Goal: Information Seeking & Learning: Check status

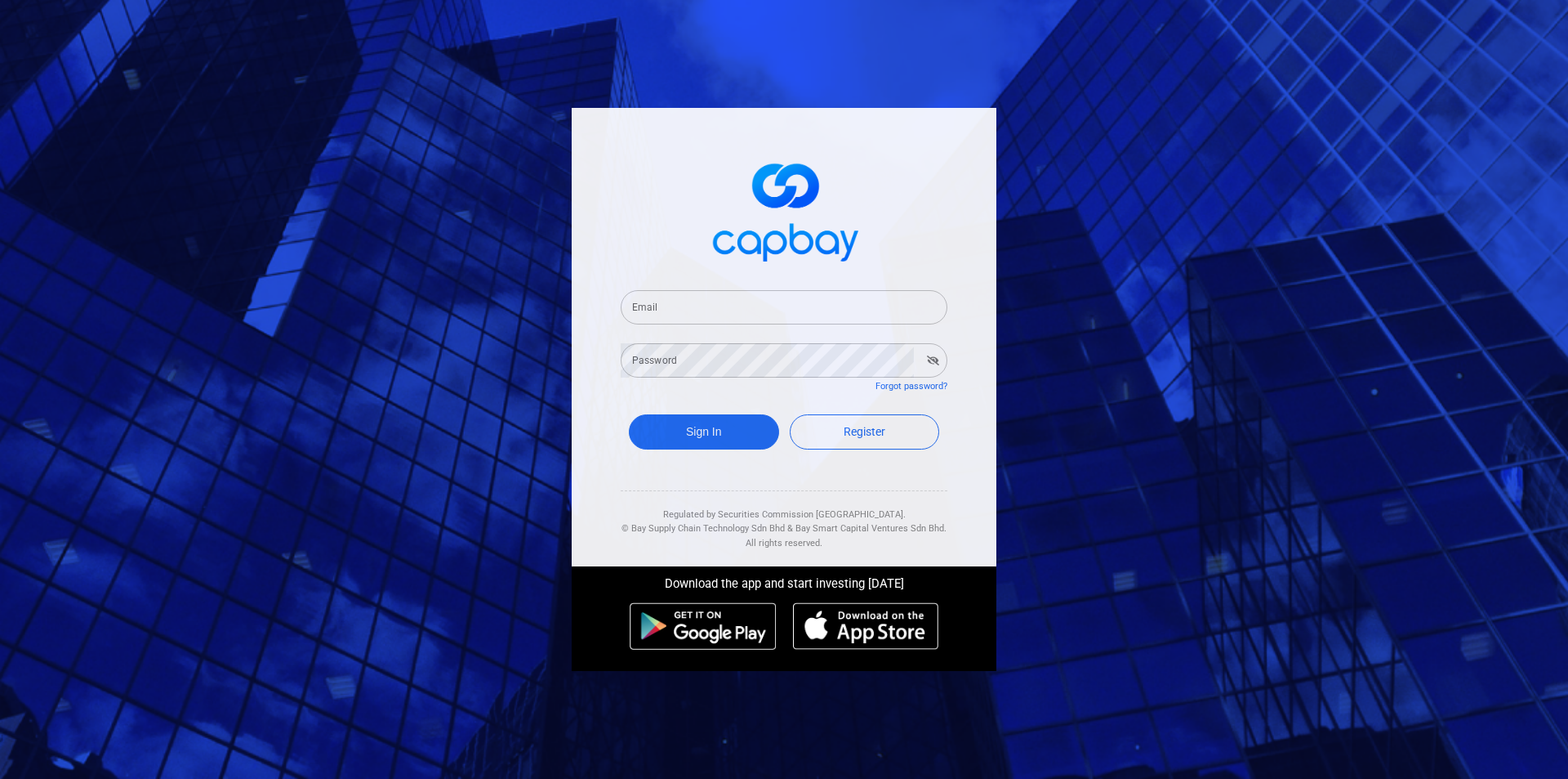
click at [733, 304] on input "Email" at bounding box center [784, 307] width 327 height 34
type input "[EMAIL_ADDRESS][DOMAIN_NAME]"
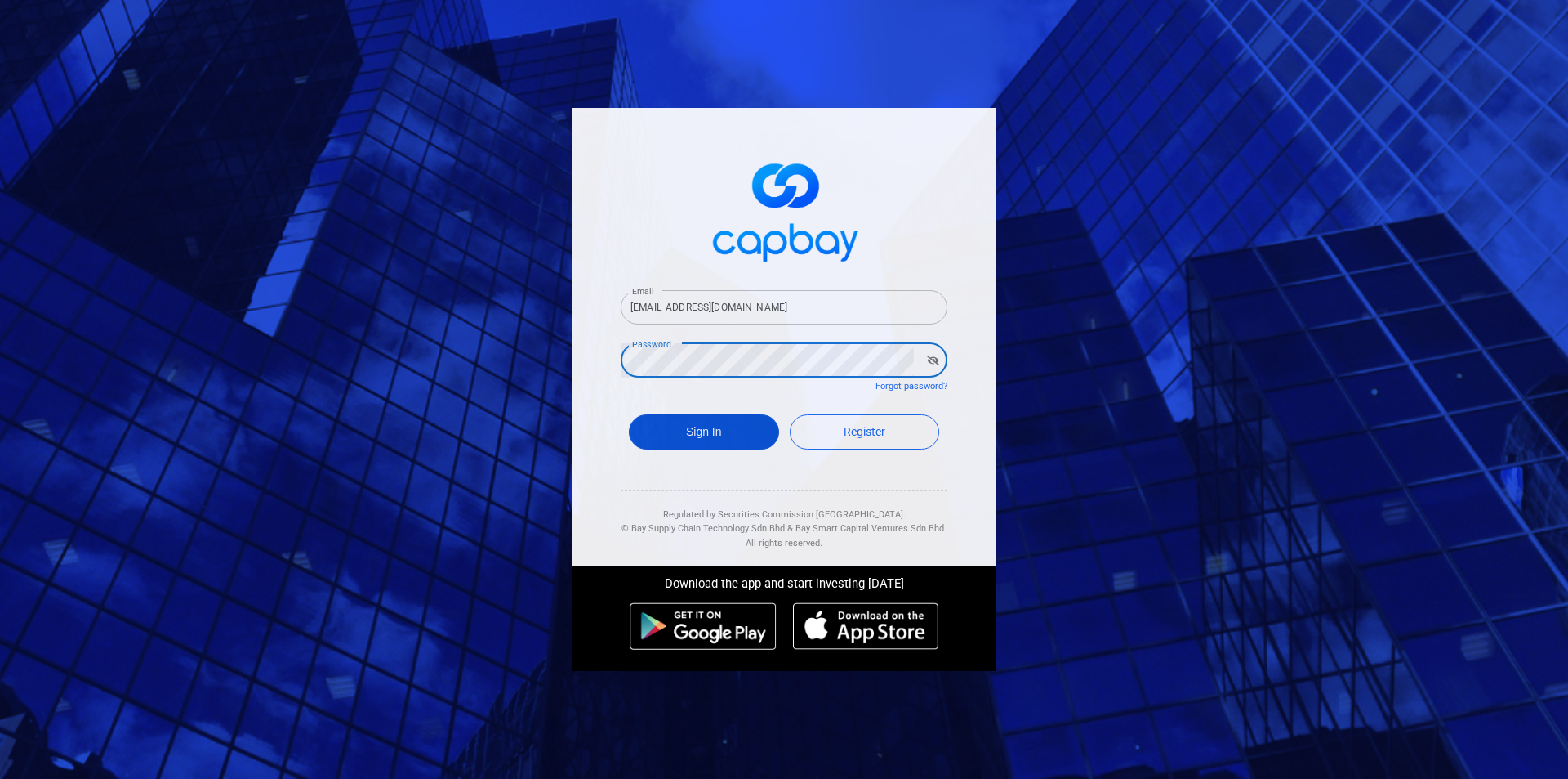
click at [729, 429] on button "Sign In" at bounding box center [704, 432] width 151 height 35
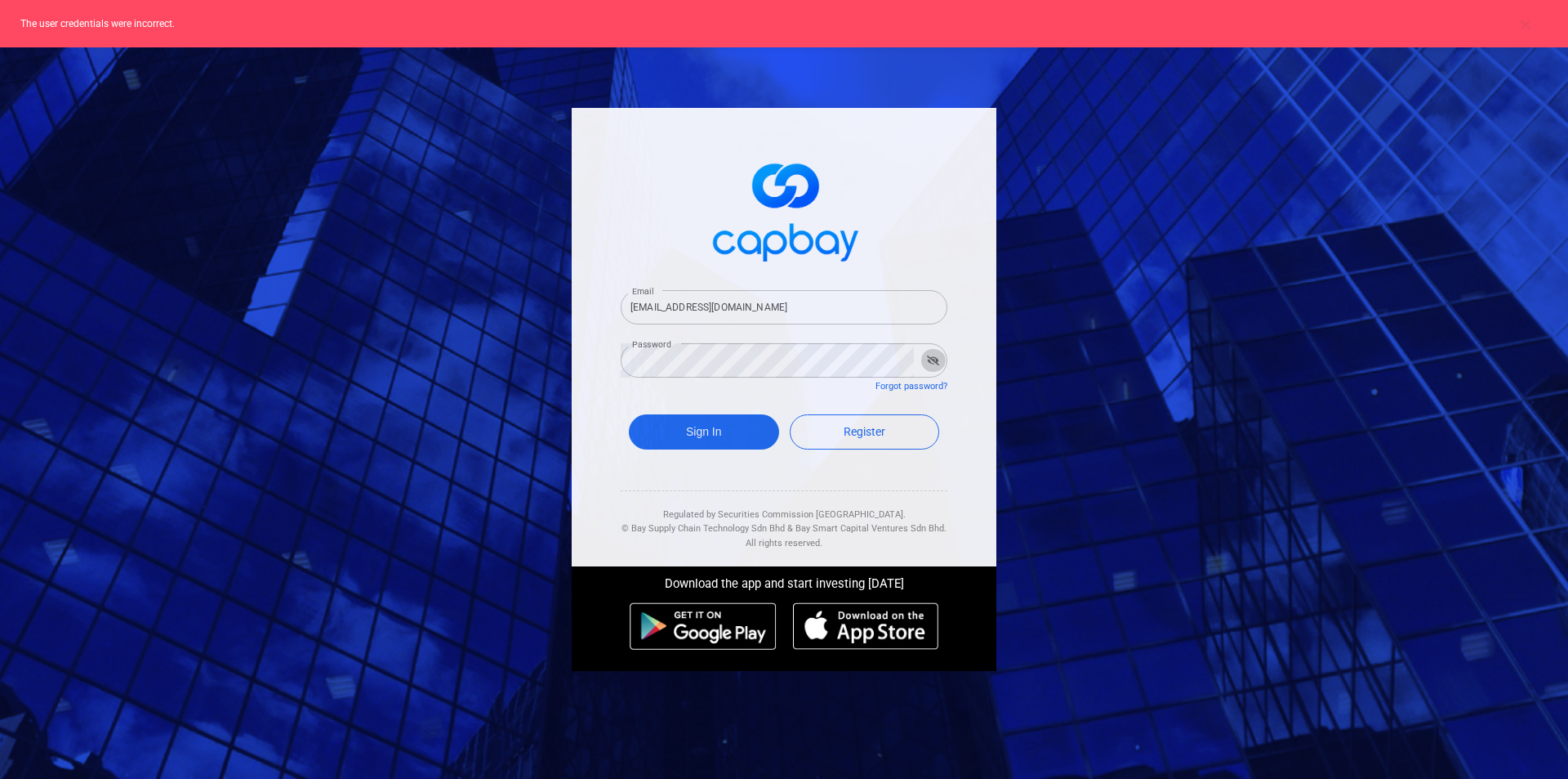
click at [931, 356] on icon "button" at bounding box center [932, 360] width 12 height 10
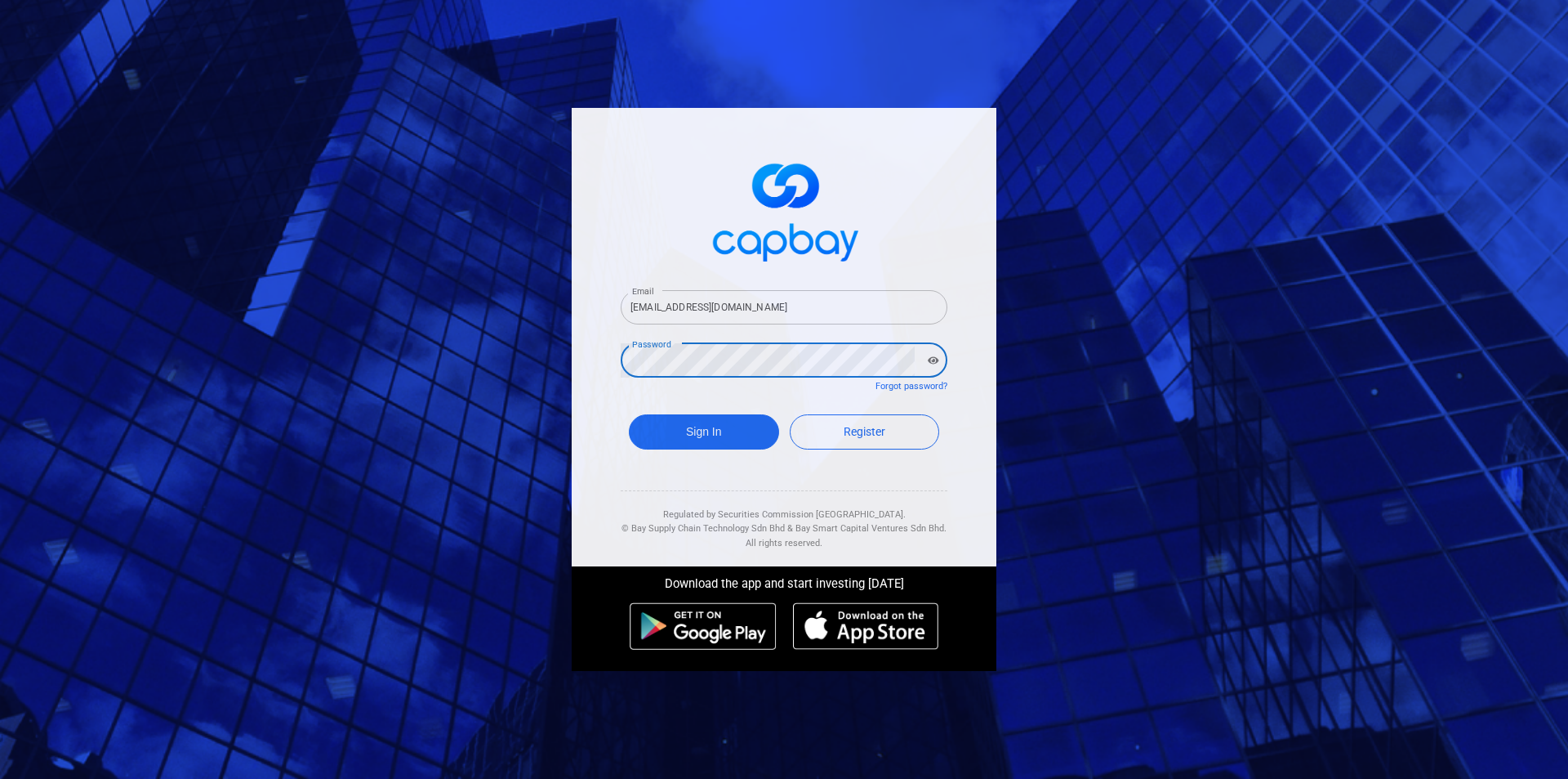
click at [408, 364] on div "Email [EMAIL_ADDRESS][DOMAIN_NAME] Email Password Password Forgot password? Sig…" at bounding box center [784, 390] width 1568 height 779
click at [712, 429] on button "Sign In" at bounding box center [704, 432] width 151 height 35
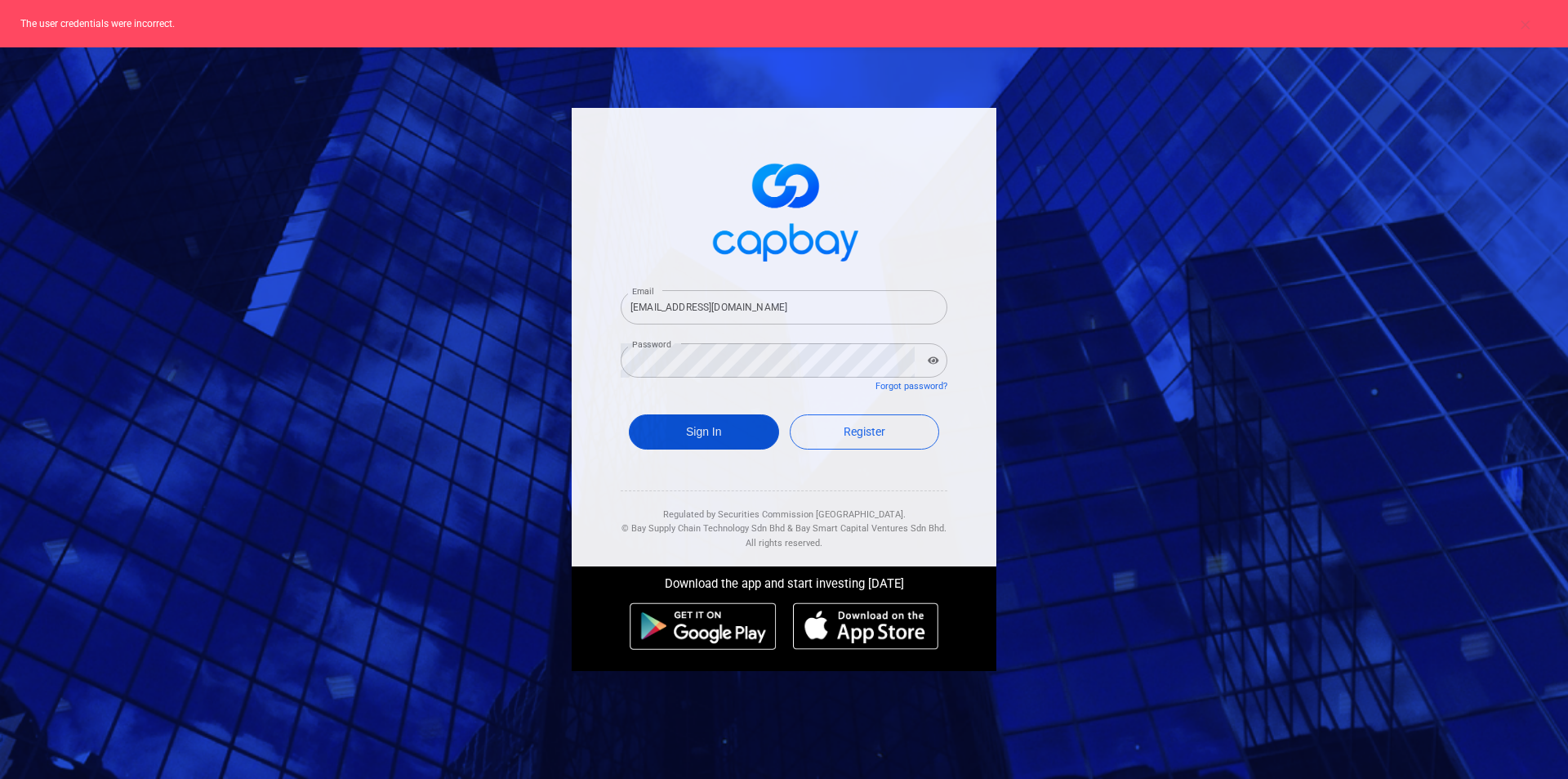
click at [712, 429] on button "Sign In" at bounding box center [704, 432] width 151 height 35
click at [935, 385] on link "Forgot password?" at bounding box center [911, 386] width 72 height 11
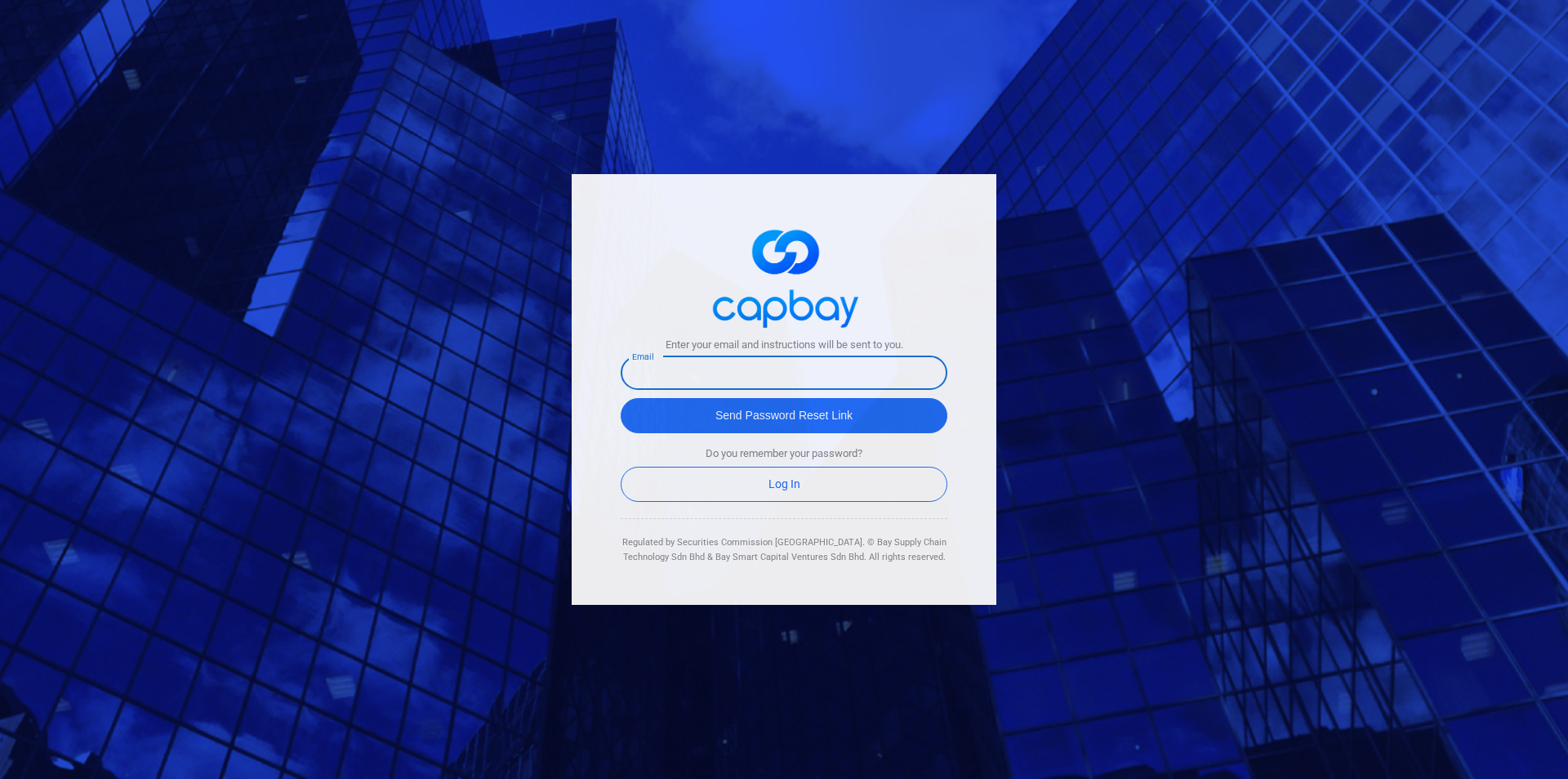
click at [746, 377] on input "text" at bounding box center [784, 372] width 327 height 34
type input "[EMAIL_ADDRESS][DOMAIN_NAME]"
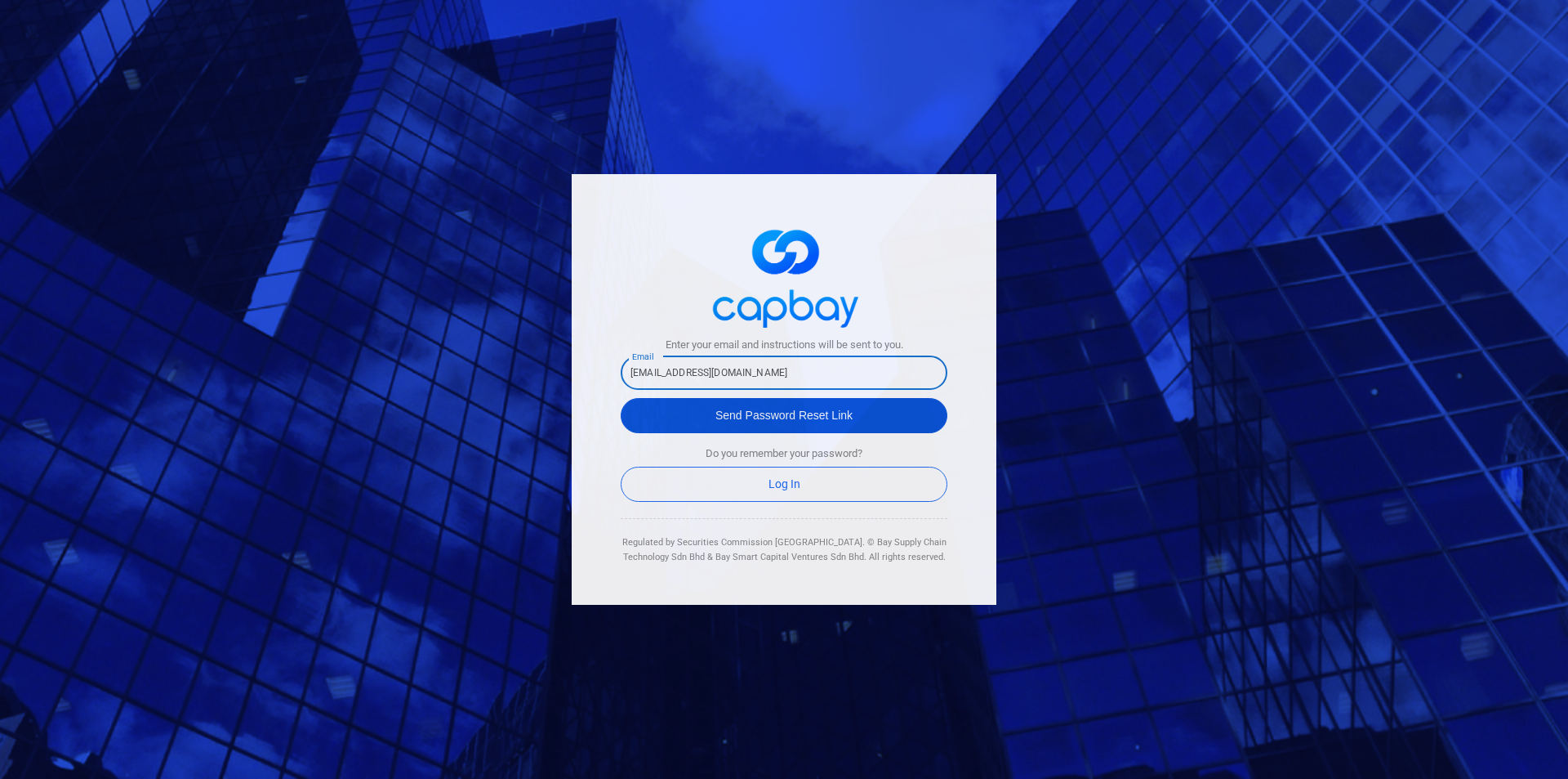
click at [772, 416] on button "Send Password Reset Link" at bounding box center [784, 415] width 327 height 35
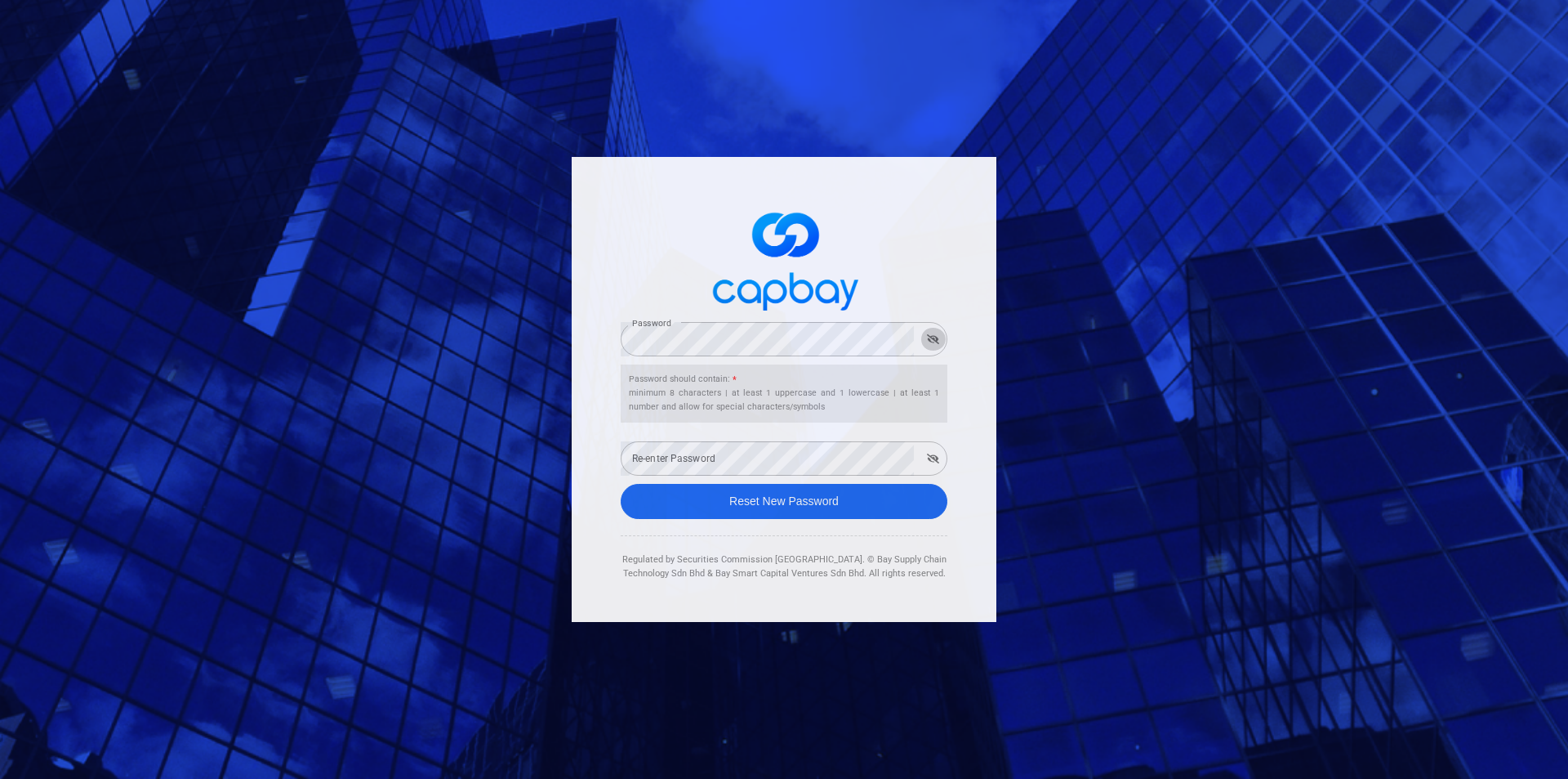
click at [932, 339] on icon "button" at bounding box center [932, 340] width 12 height 10
click at [934, 459] on icon "button" at bounding box center [932, 459] width 12 height 10
click at [862, 493] on button "Reset New Password" at bounding box center [784, 501] width 327 height 35
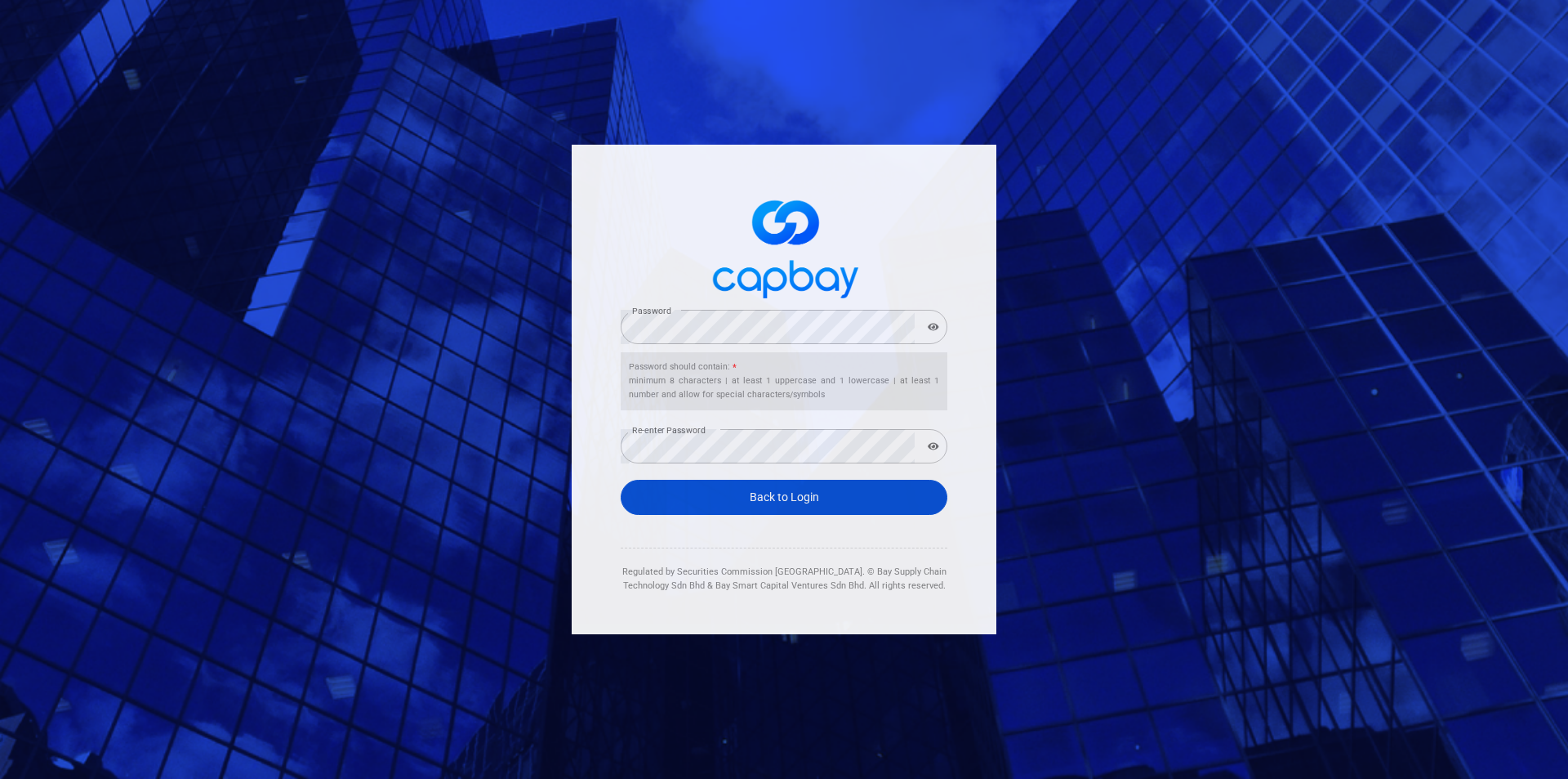
click at [807, 498] on link "Back to Login" at bounding box center [784, 497] width 327 height 35
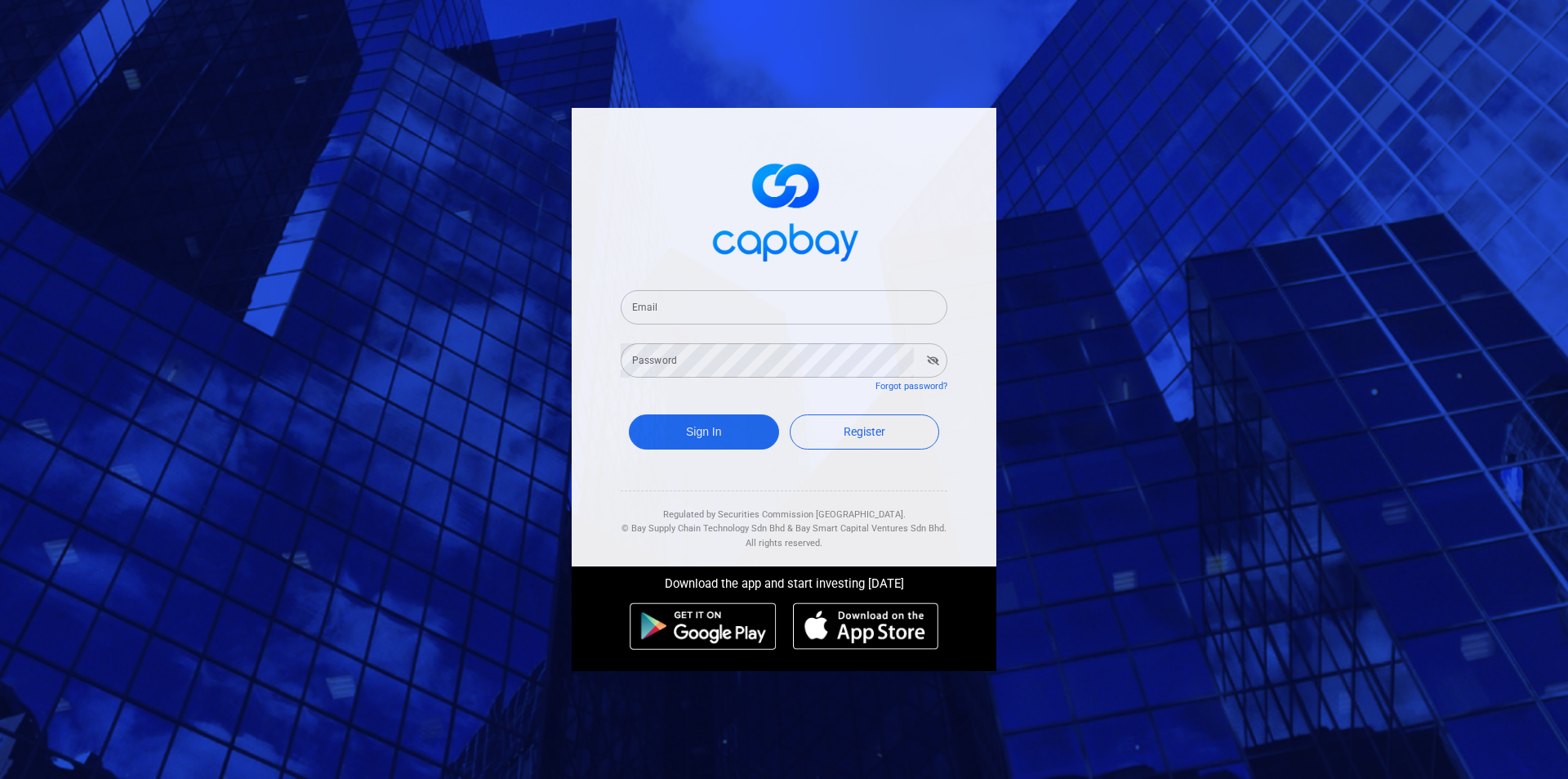
click at [715, 319] on input "Email" at bounding box center [784, 307] width 327 height 34
type input "[EMAIL_ADDRESS][DOMAIN_NAME]"
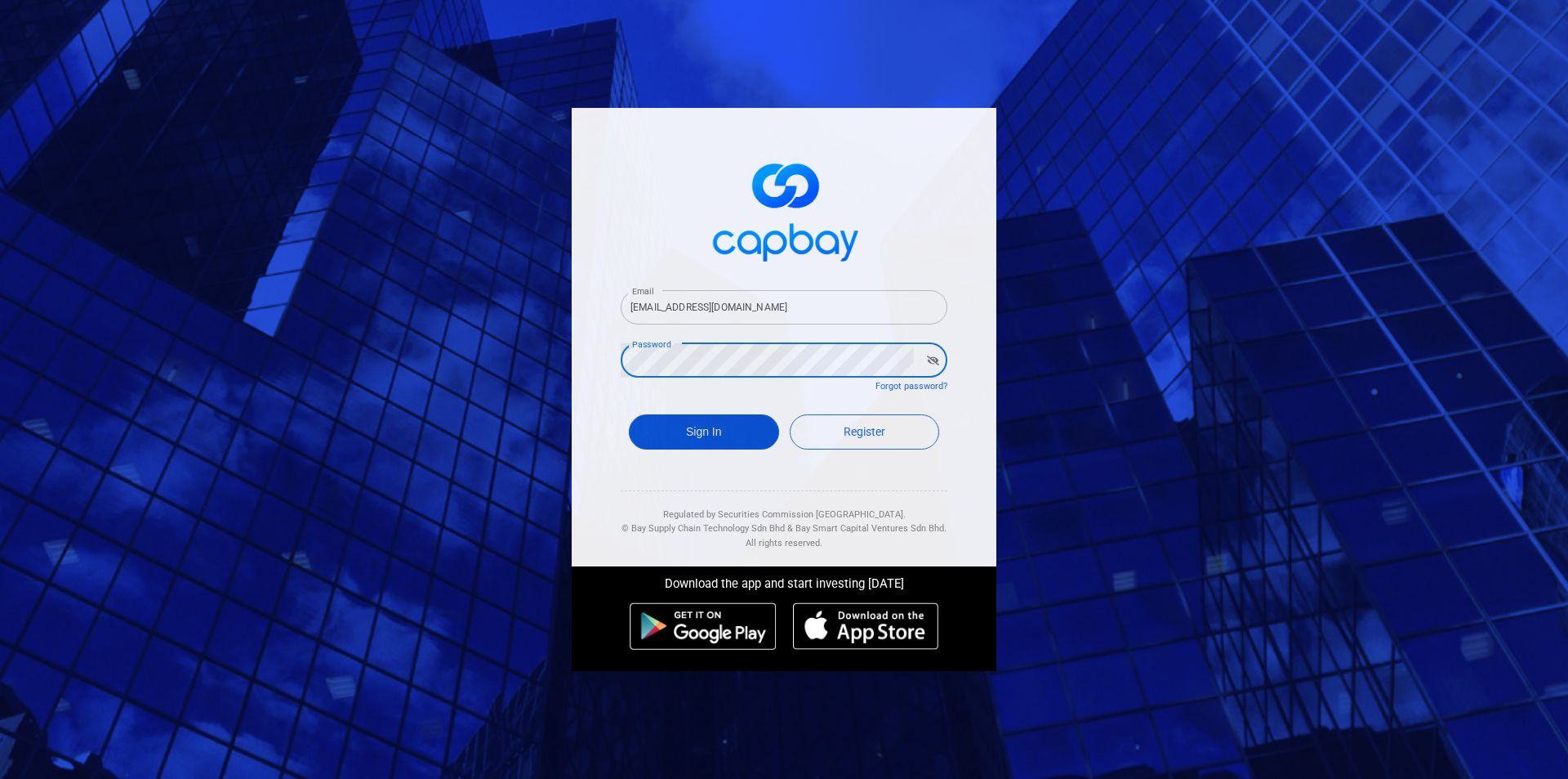
click at [685, 429] on button "Sign In" at bounding box center [704, 432] width 151 height 35
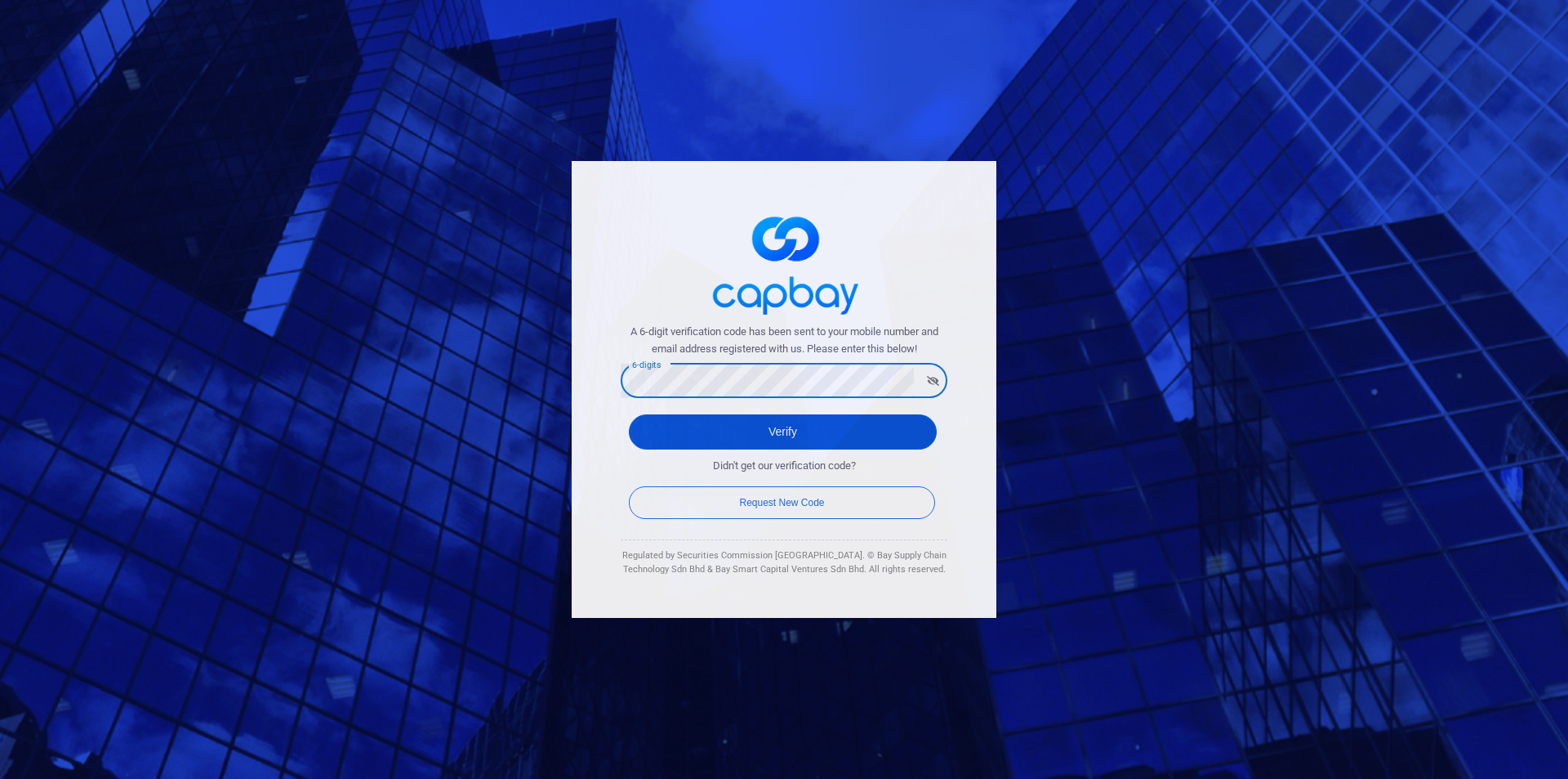
click at [841, 430] on button "Verify" at bounding box center [783, 432] width 308 height 35
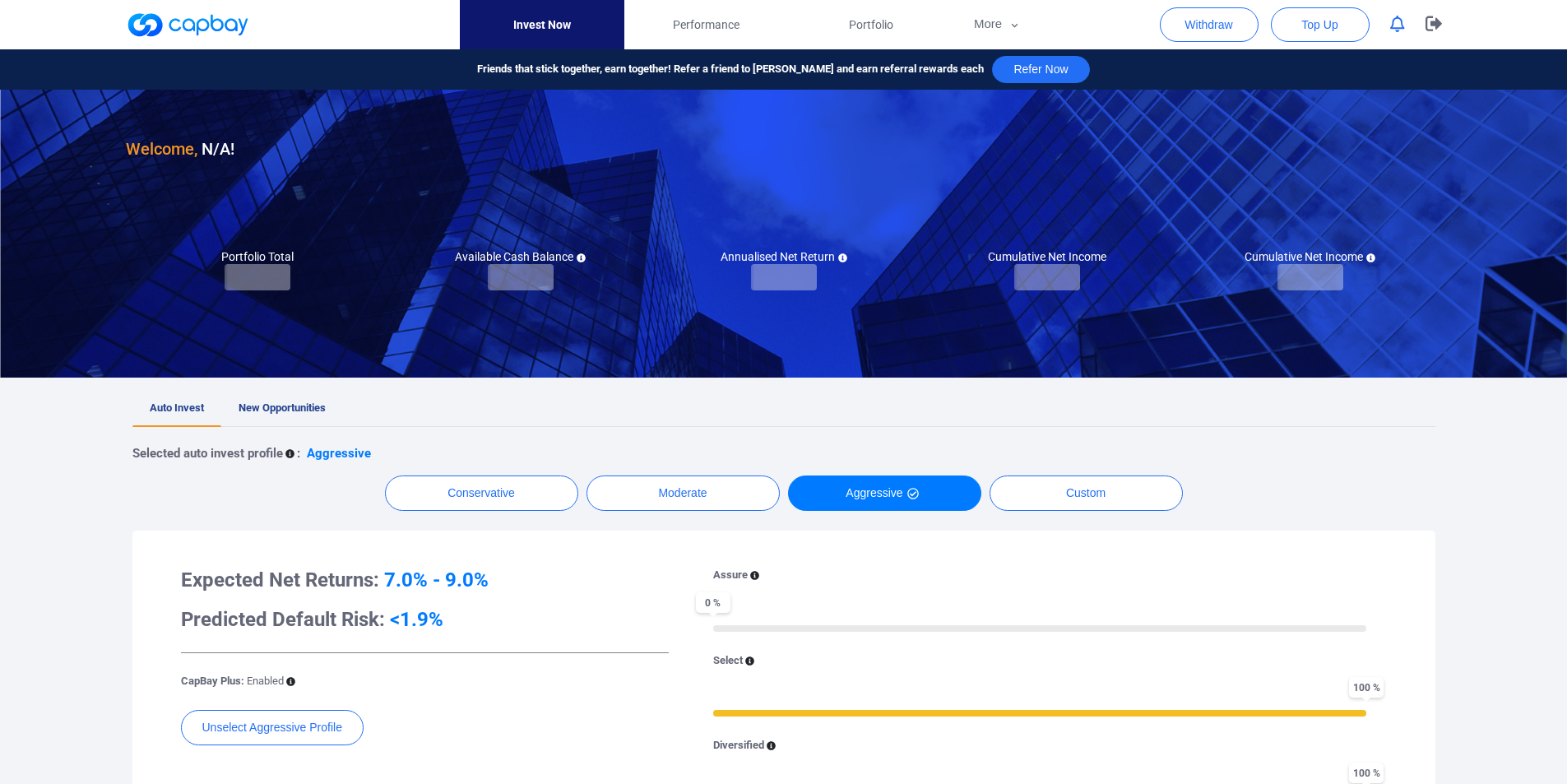
checkbox input "true"
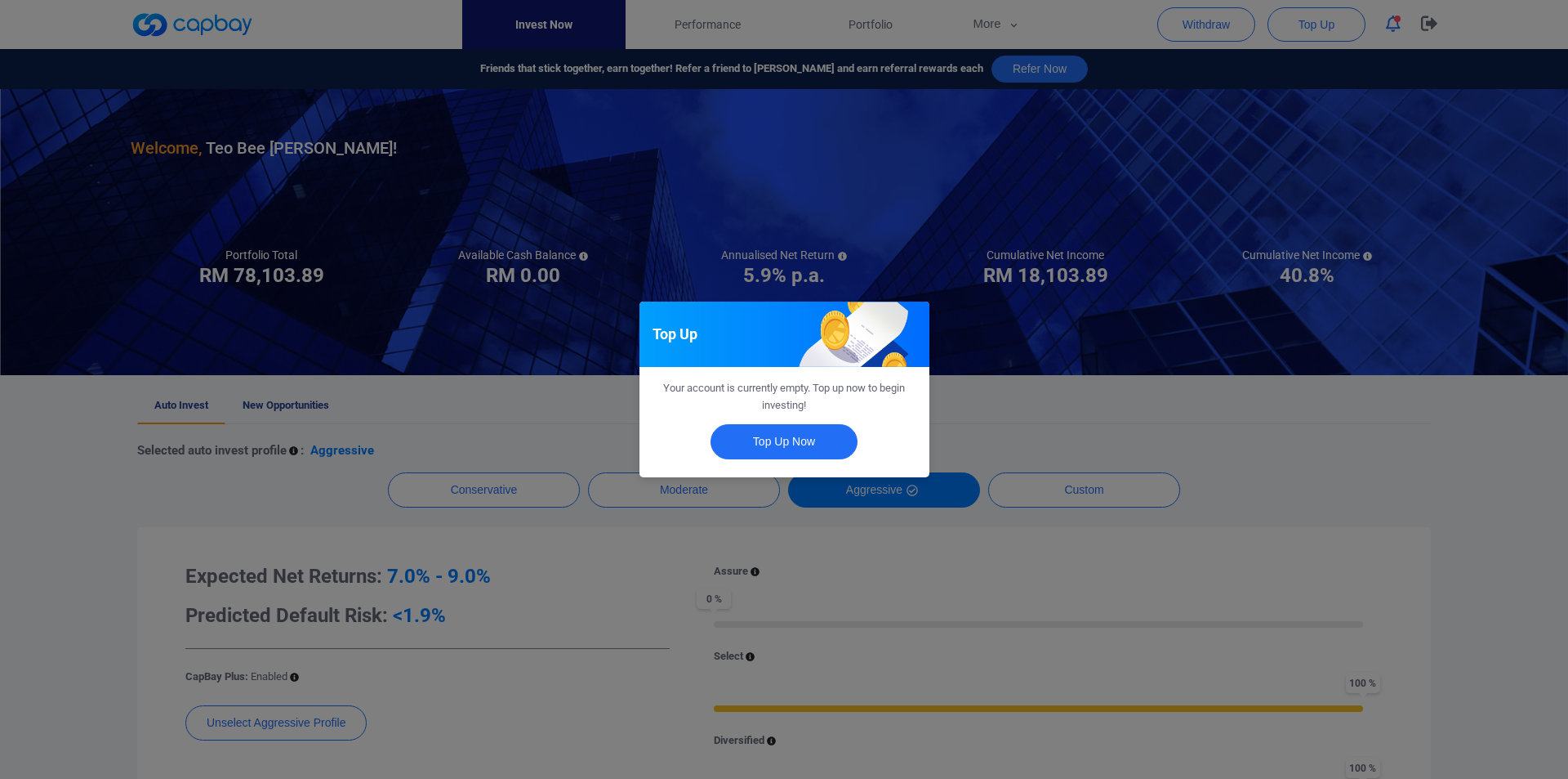
click at [589, 407] on div "Top Up Your account is currently empty. Top up now to begin investing! Top Up N…" at bounding box center [784, 390] width 1568 height 779
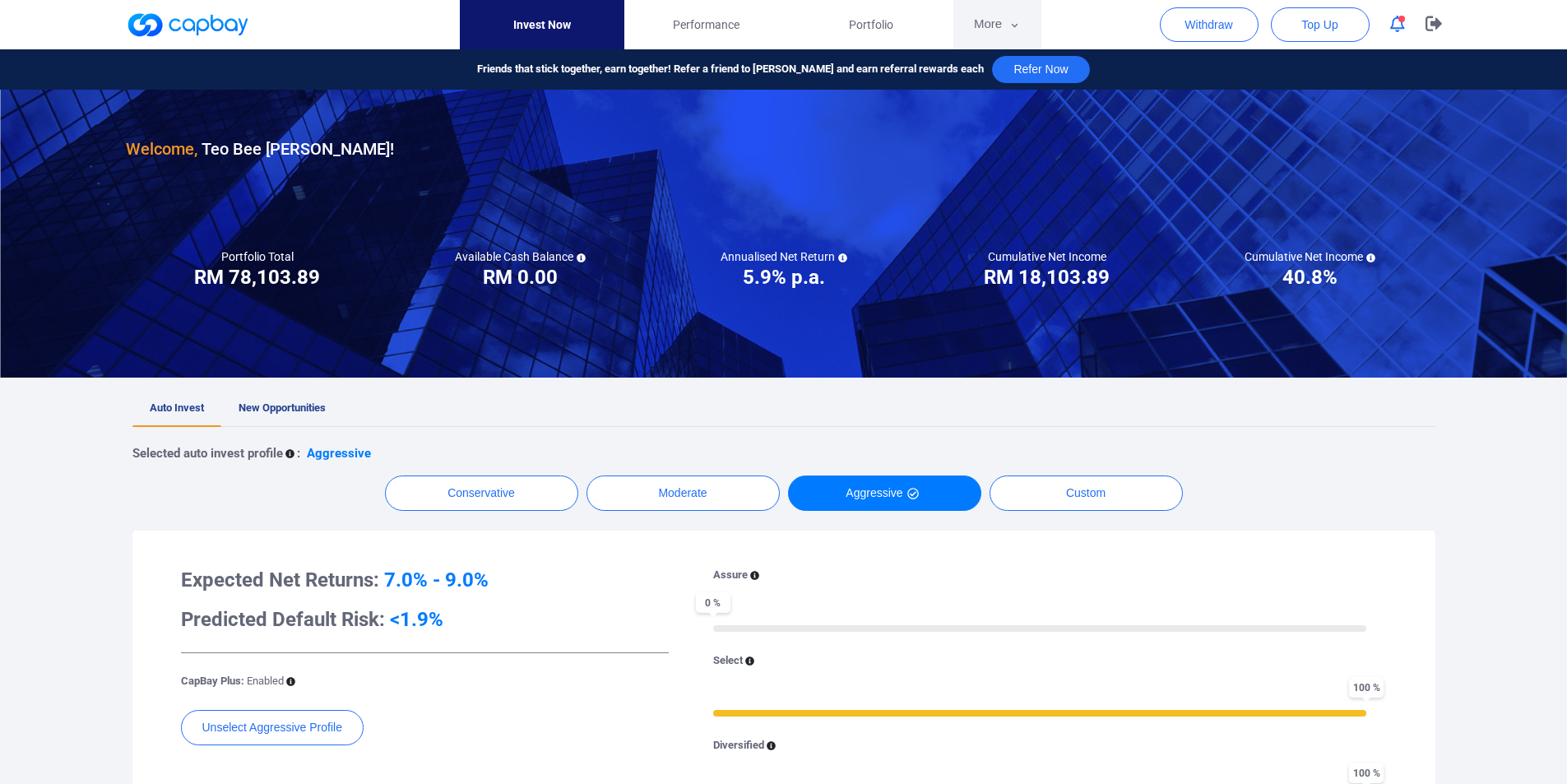
click at [1012, 21] on icon "button" at bounding box center [1015, 26] width 13 height 15
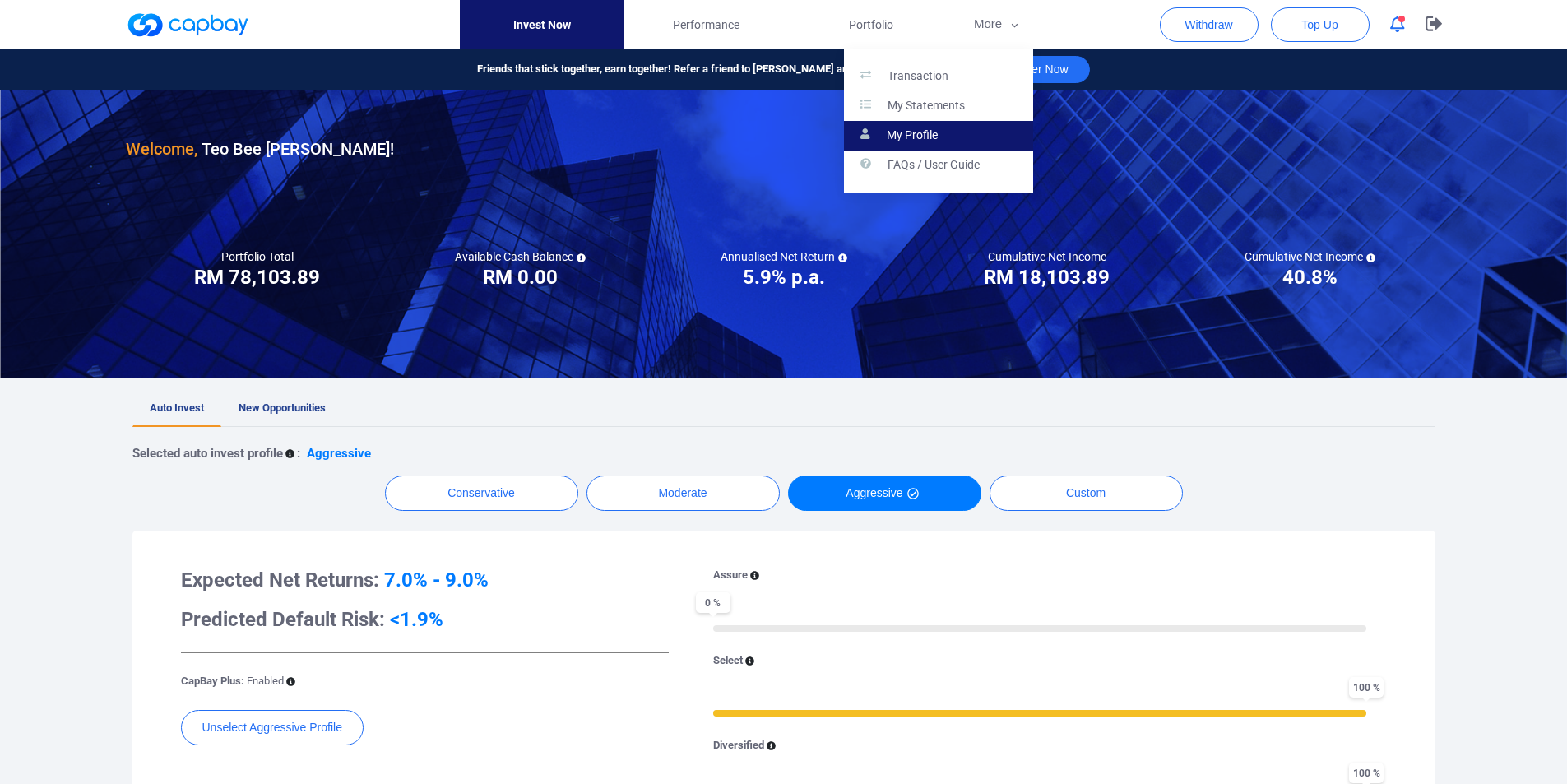
click at [933, 128] on p "My Profile" at bounding box center [912, 136] width 51 height 15
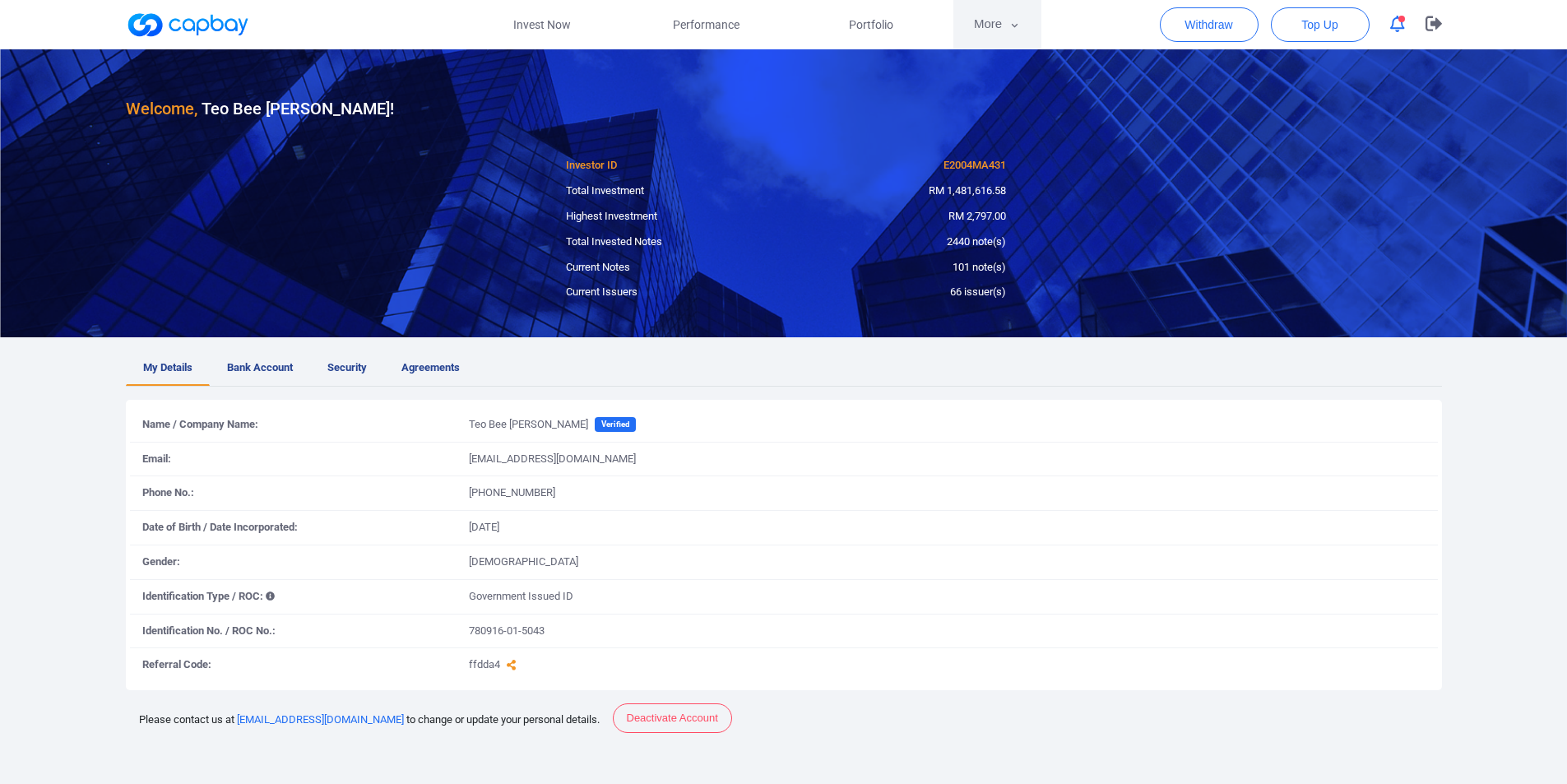
click at [1012, 28] on icon "button" at bounding box center [1015, 26] width 13 height 15
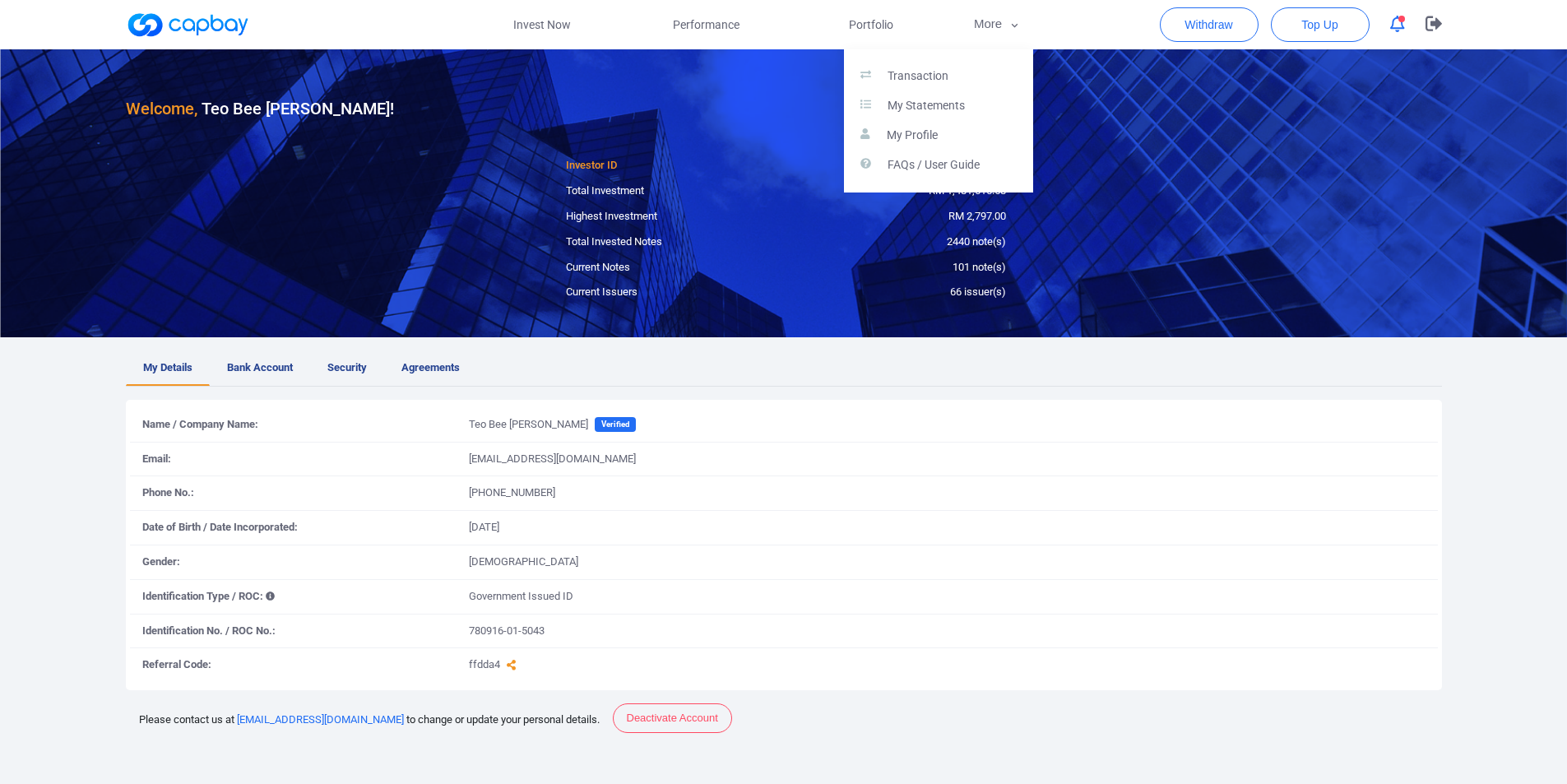
click at [695, 30] on button "button" at bounding box center [784, 392] width 1567 height 784
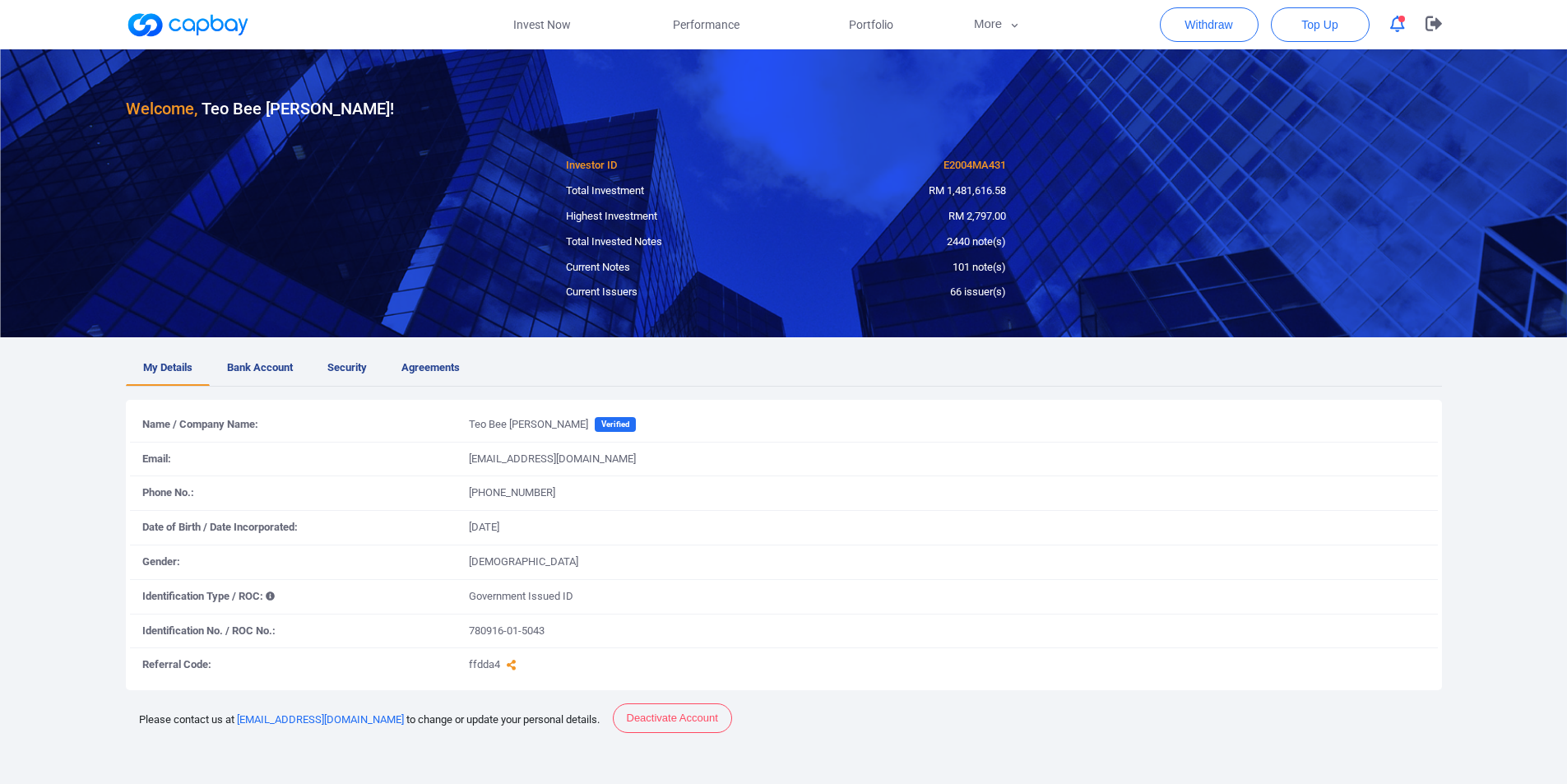
click at [695, 30] on span "Performance" at bounding box center [706, 25] width 67 height 18
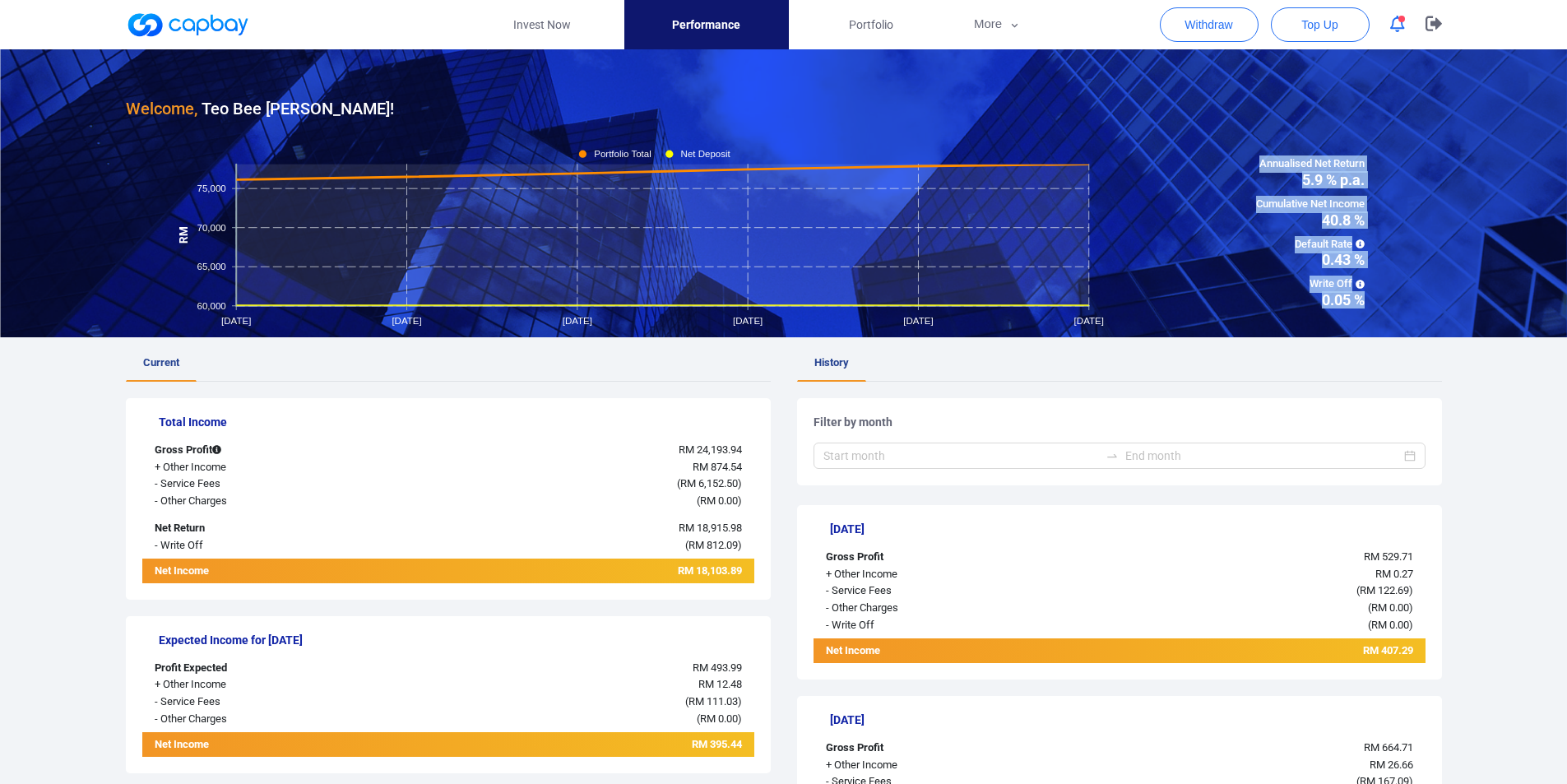
drag, startPoint x: 1257, startPoint y: 163, endPoint x: 1399, endPoint y: 306, distance: 201.5
click at [1399, 306] on div "Annualised Net Return 5.9 % p.a. Cumulative Net Income 40.8 % Default Rate 0.43…" at bounding box center [1311, 232] width 263 height 152
click at [987, 30] on button "More" at bounding box center [997, 24] width 88 height 49
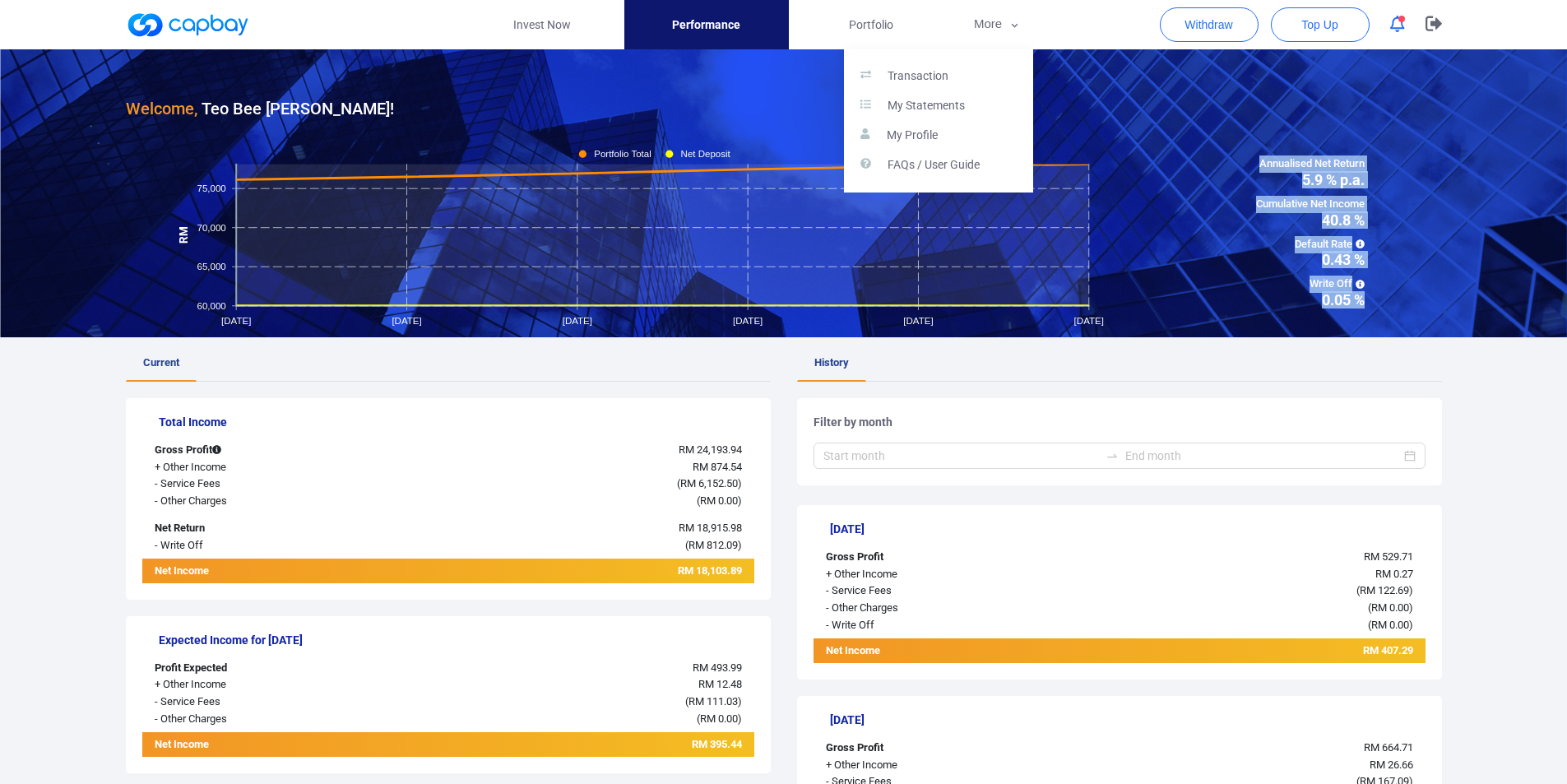
click at [527, 19] on button "button" at bounding box center [784, 392] width 1567 height 784
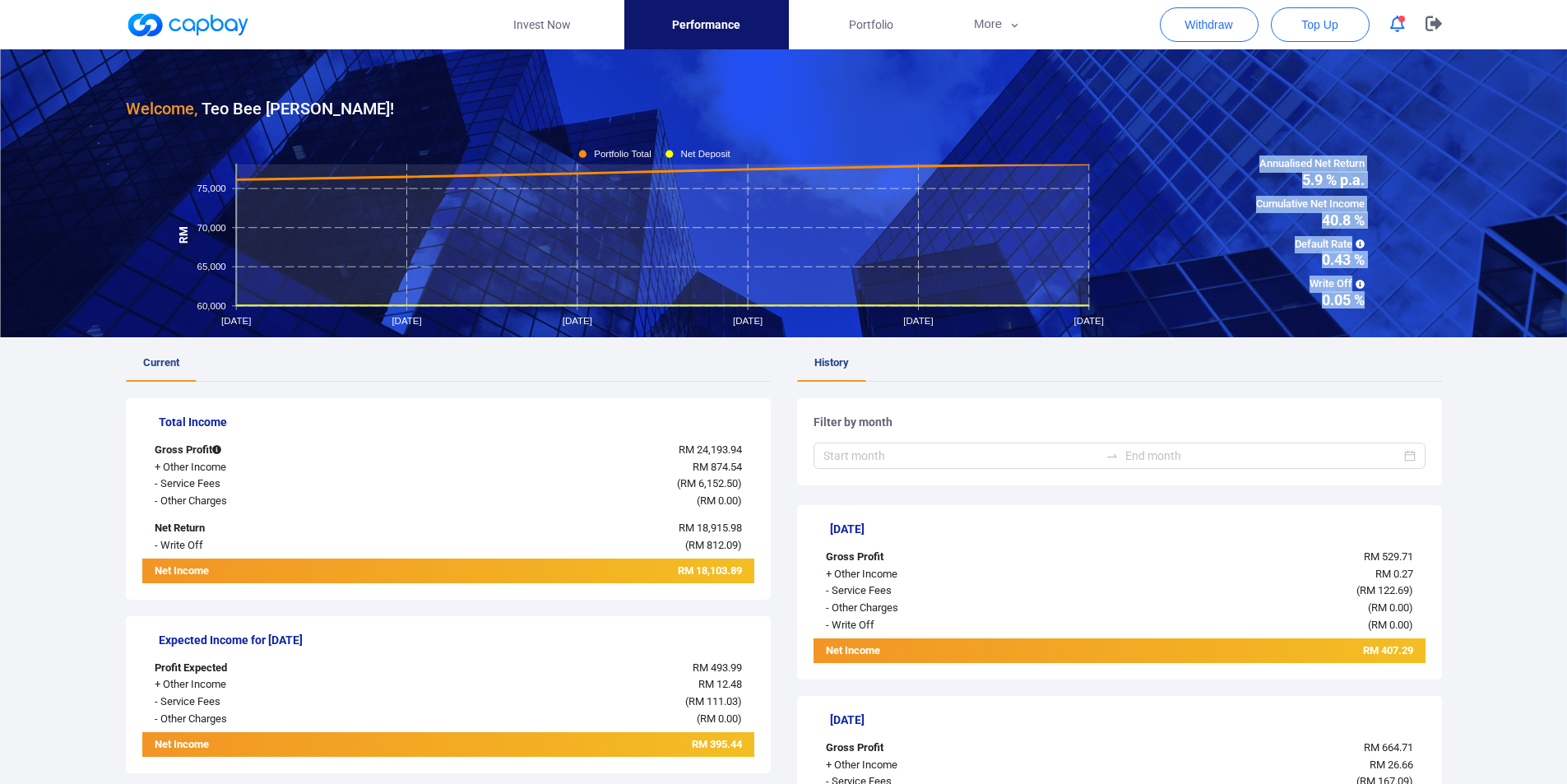
click at [527, 19] on link "Invest Now" at bounding box center [542, 24] width 164 height 49
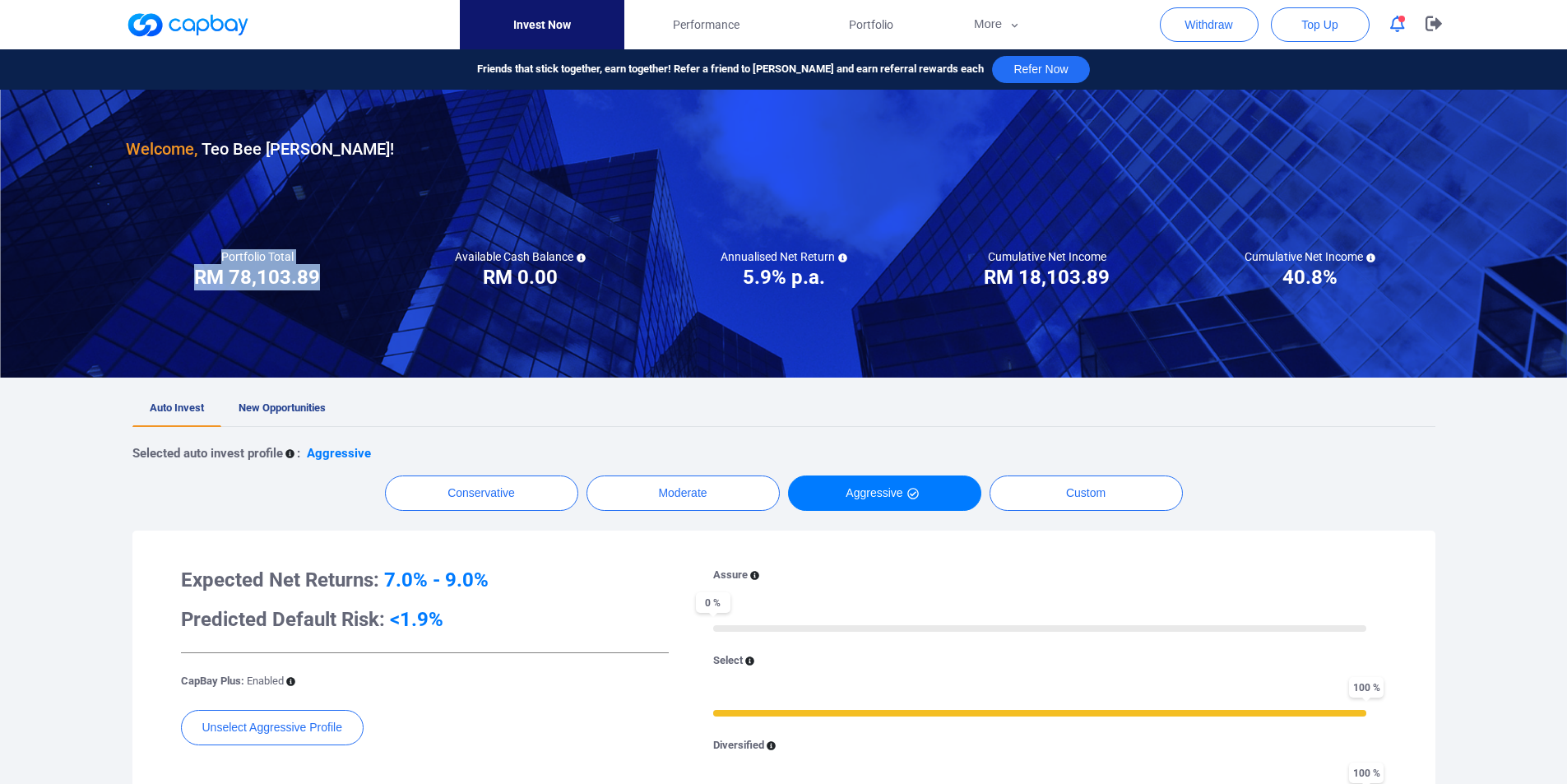
drag, startPoint x: 223, startPoint y: 257, endPoint x: 328, endPoint y: 274, distance: 106.4
click at [328, 274] on div "Portfolio Total Portfolio Total RM ***** RM 78,103.89" at bounding box center [257, 269] width 263 height 41
drag, startPoint x: 990, startPoint y: 255, endPoint x: 1135, endPoint y: 269, distance: 145.7
click at [1135, 269] on div "Cumulative Net Income RM ***** RM 18,103.89" at bounding box center [1047, 269] width 263 height 41
click at [1325, 471] on div "Selected auto invest profile : Aggressive Conservative Moderate Aggressive Cust…" at bounding box center [784, 690] width 1303 height 527
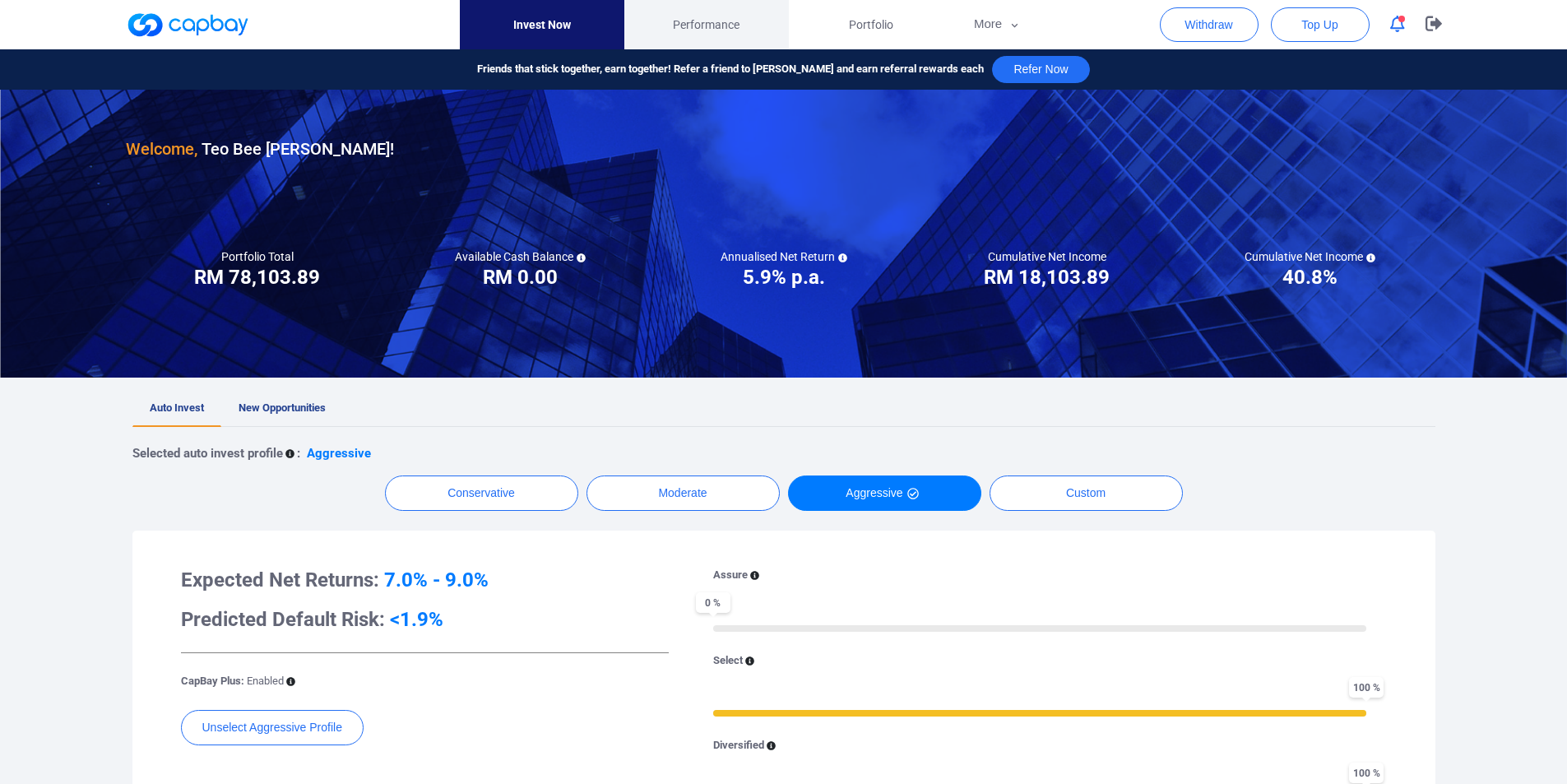
click at [719, 28] on span "Performance" at bounding box center [706, 25] width 67 height 18
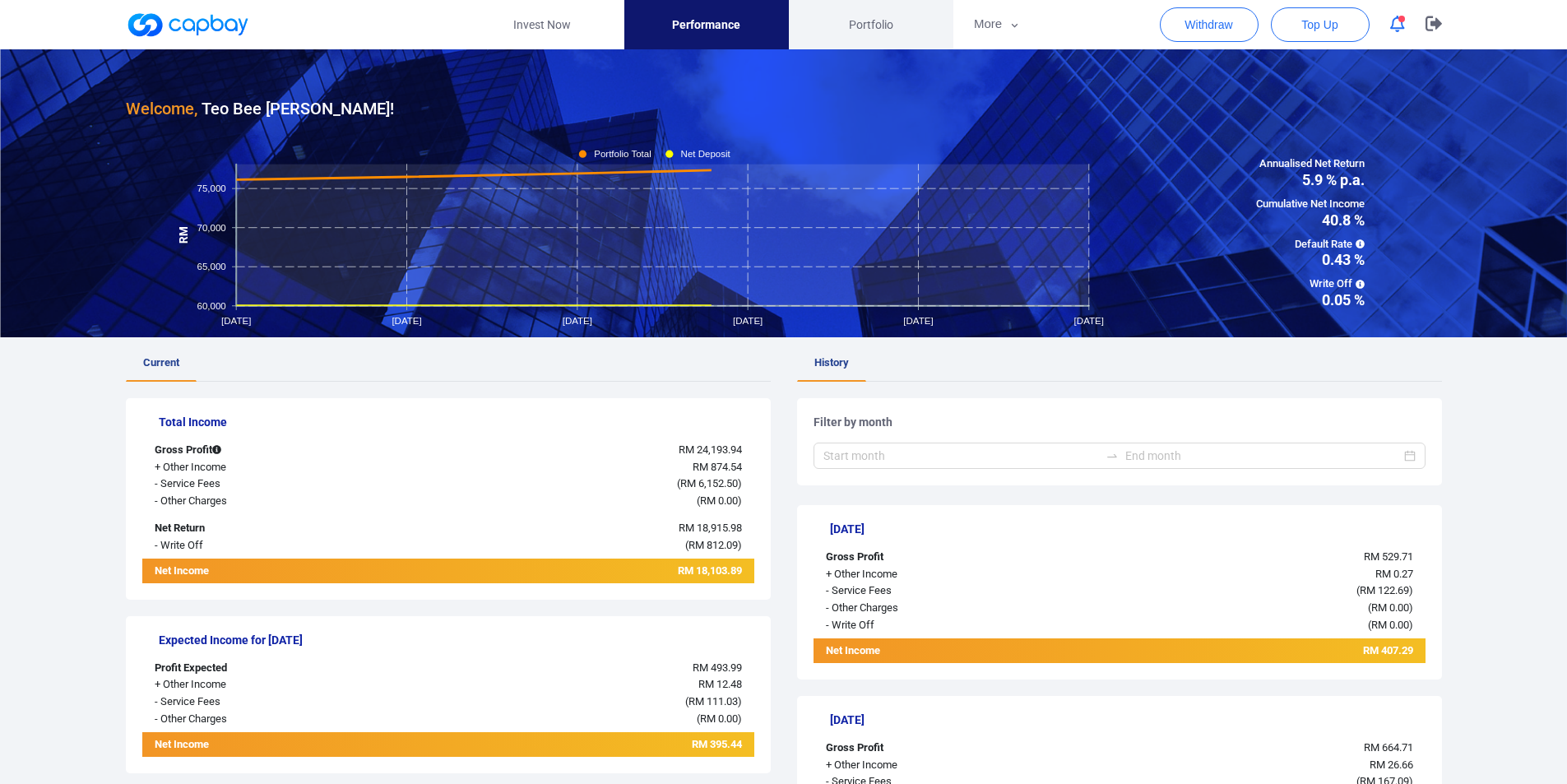
click at [860, 28] on span "Portfolio" at bounding box center [871, 25] width 44 height 18
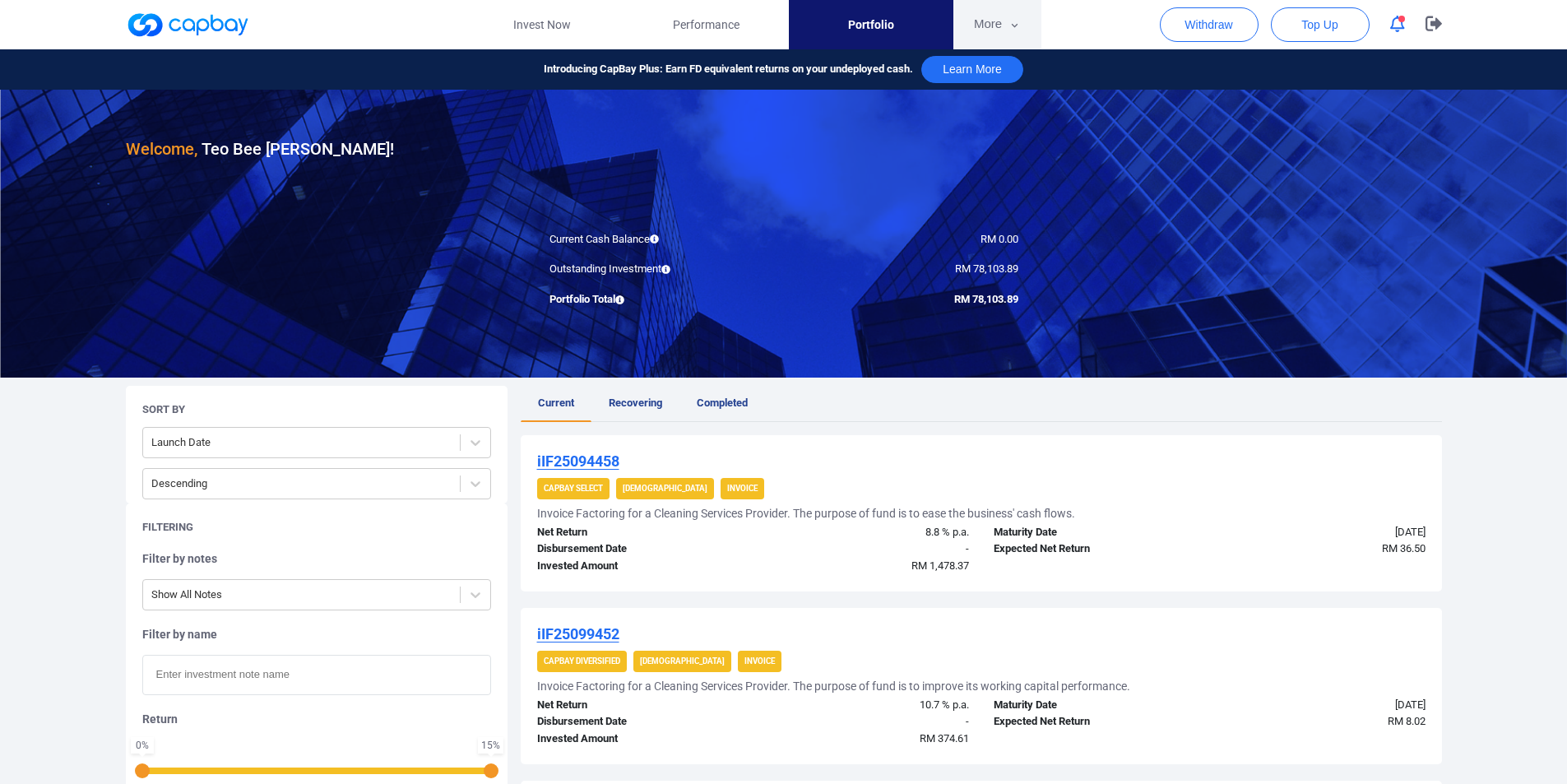
click at [989, 30] on button "More" at bounding box center [997, 24] width 88 height 49
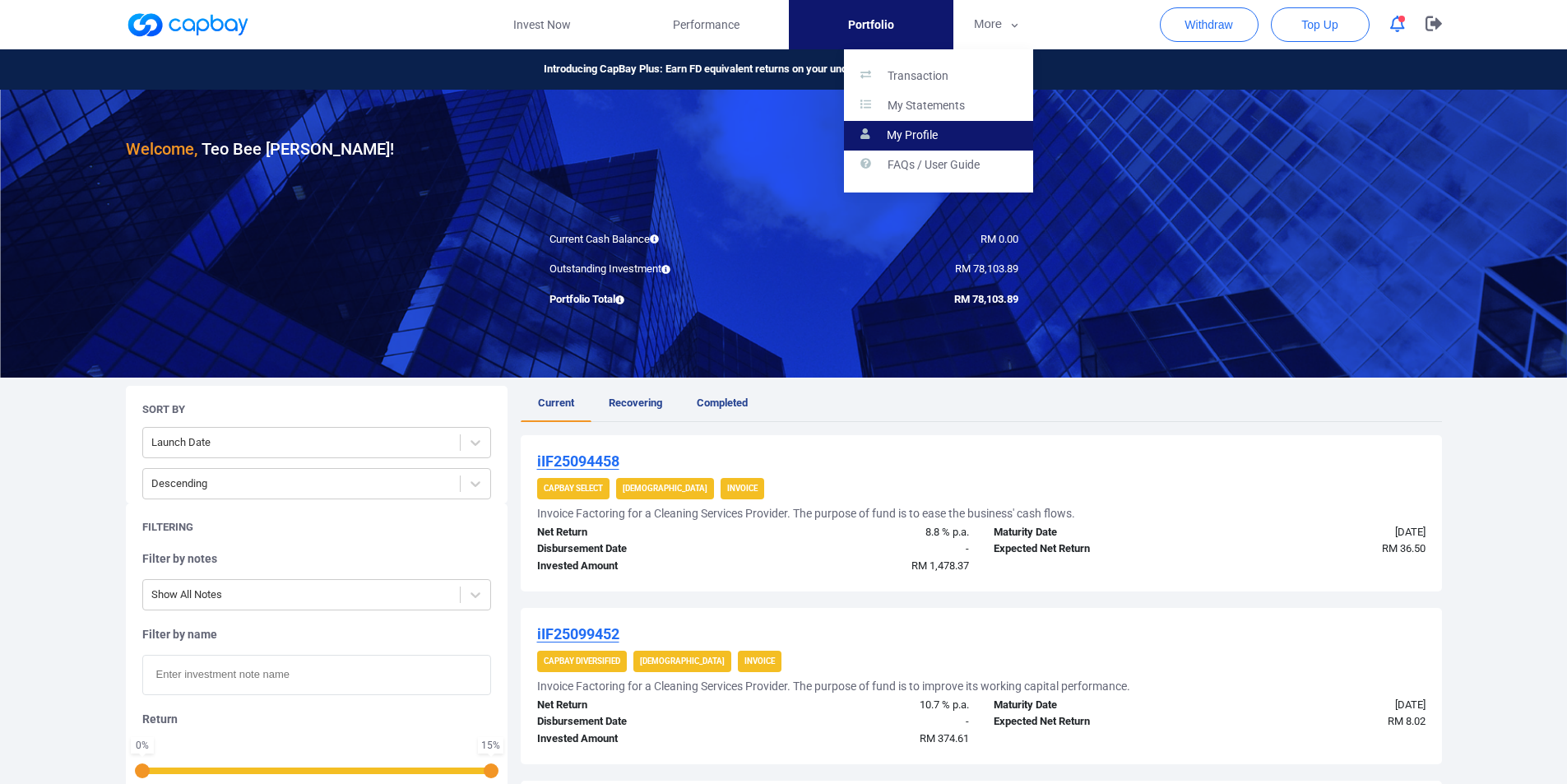
click at [941, 126] on link "My Profile" at bounding box center [939, 135] width 189 height 29
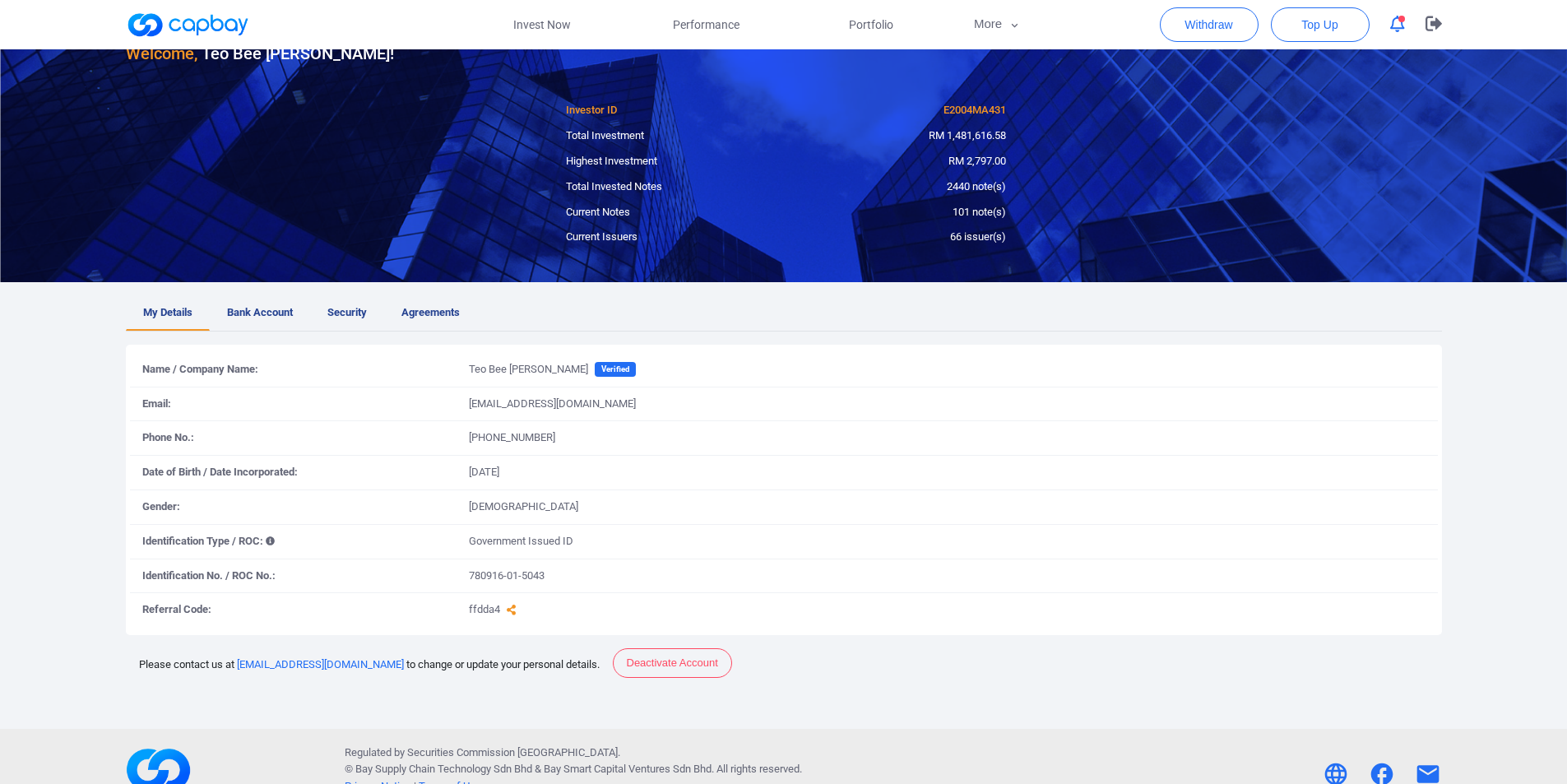
scroll to position [82, 0]
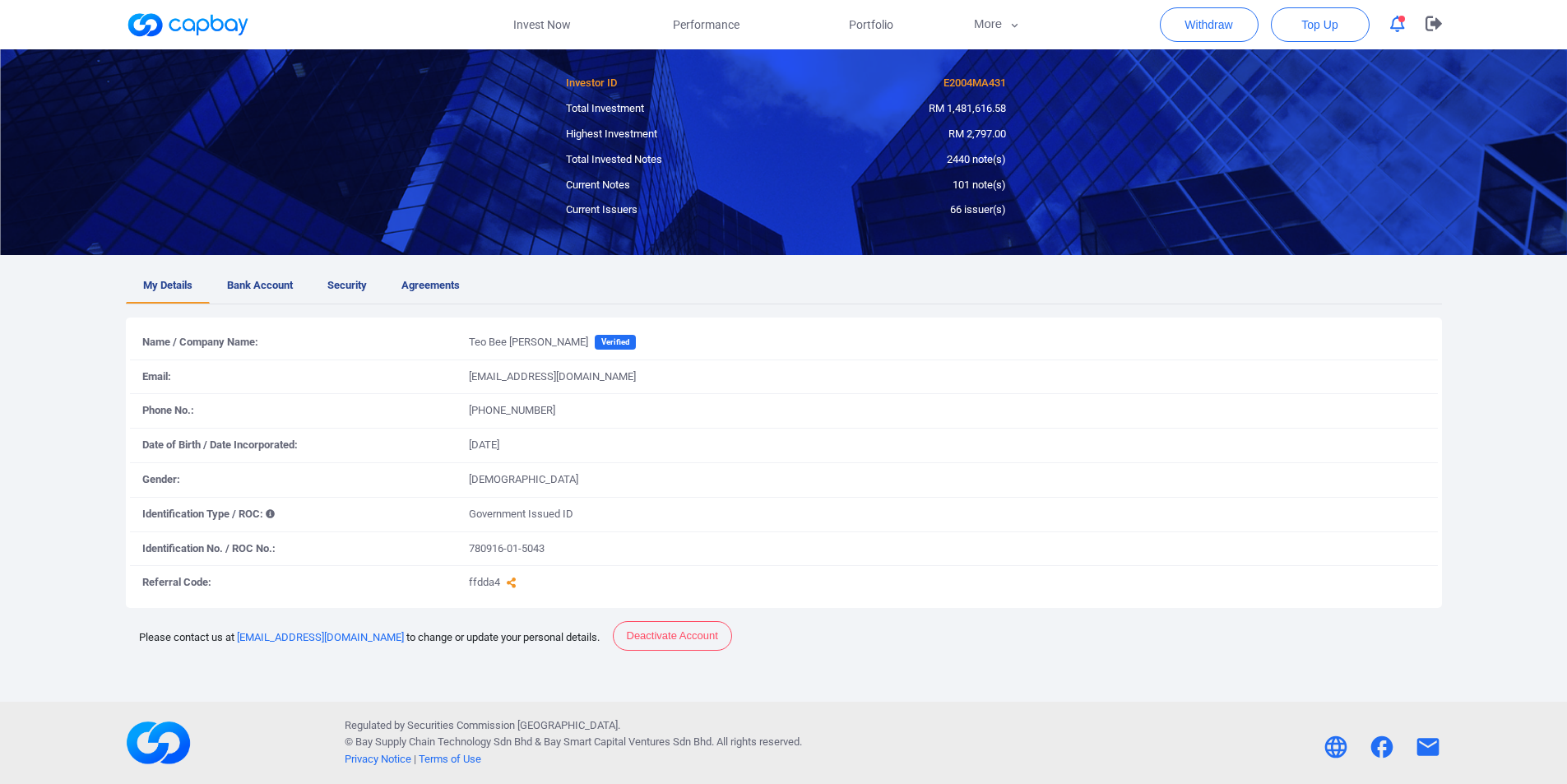
click at [243, 273] on link "Bank Account" at bounding box center [260, 286] width 101 height 35
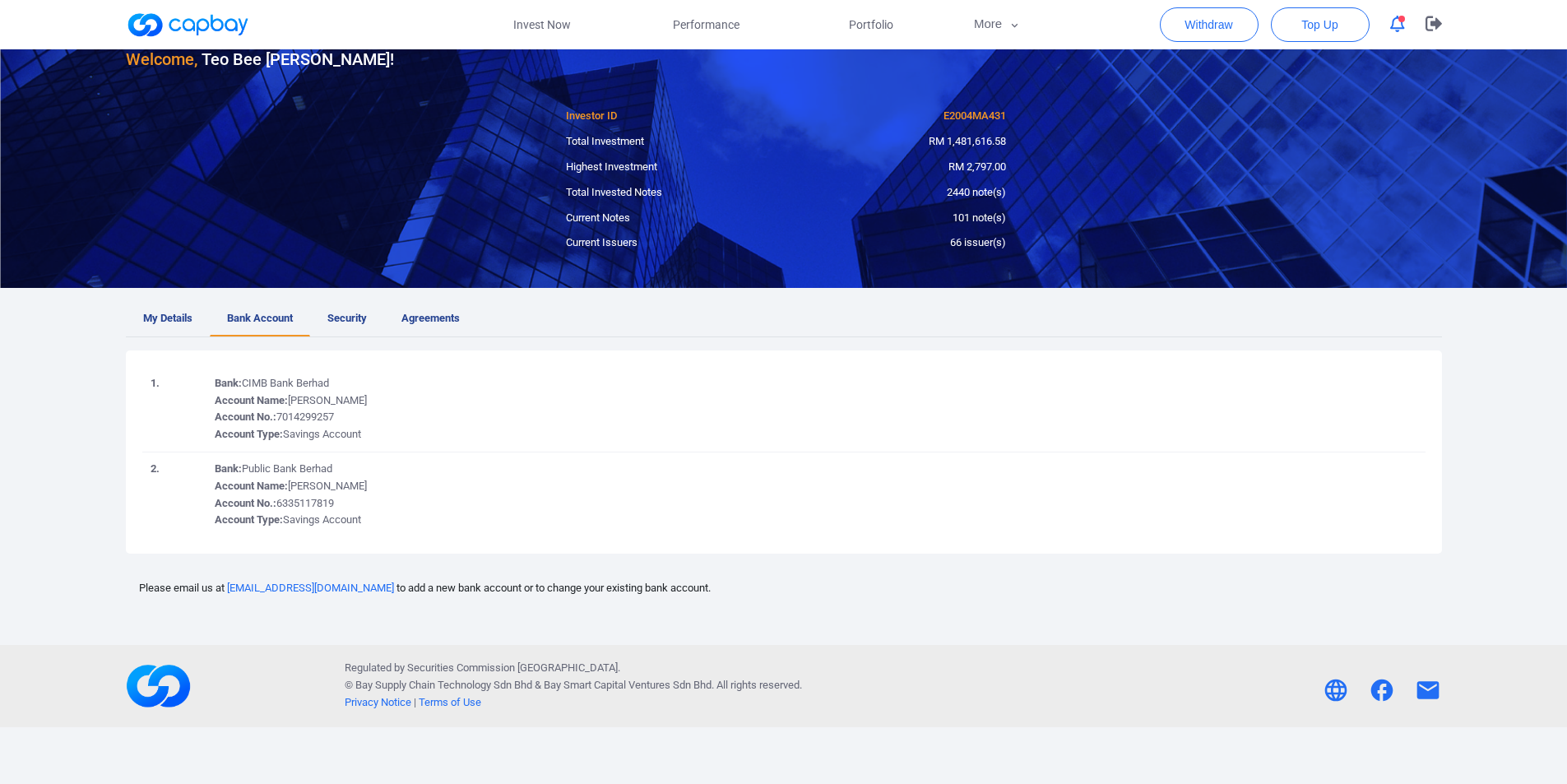
scroll to position [49, 0]
click at [344, 316] on span "Security" at bounding box center [347, 318] width 39 height 18
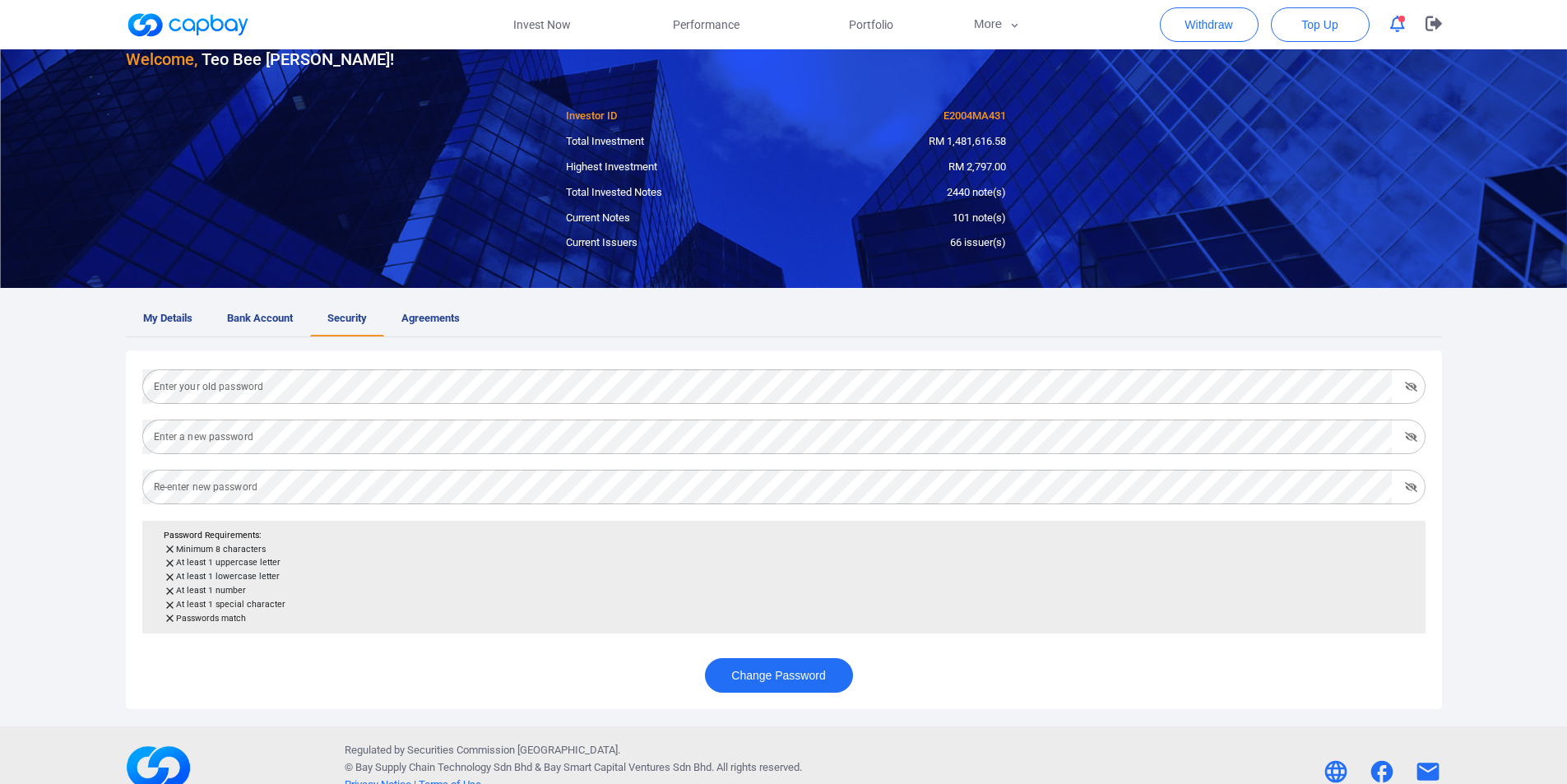
scroll to position [74, 0]
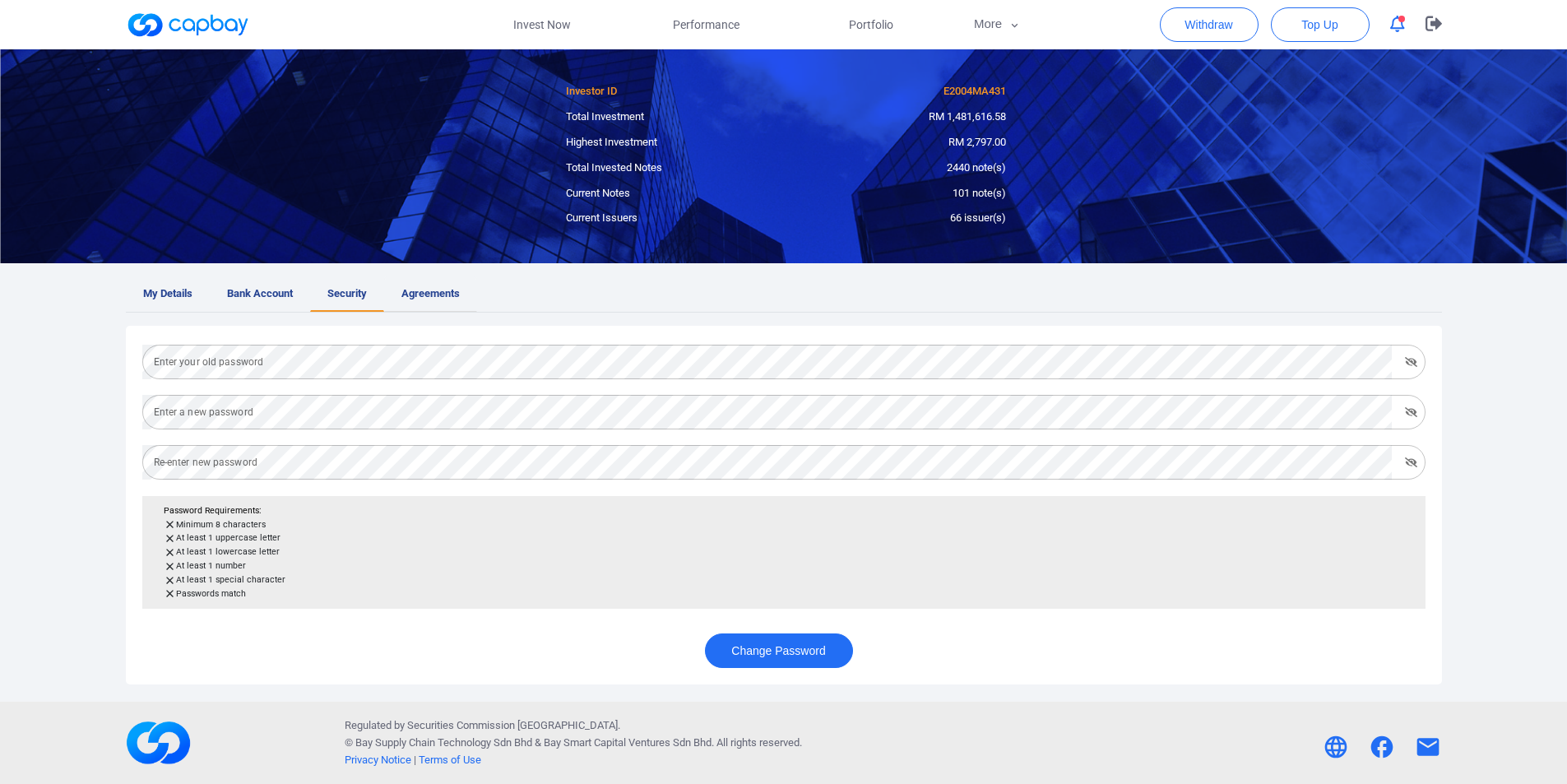
click at [424, 291] on span "Agreements" at bounding box center [431, 294] width 59 height 18
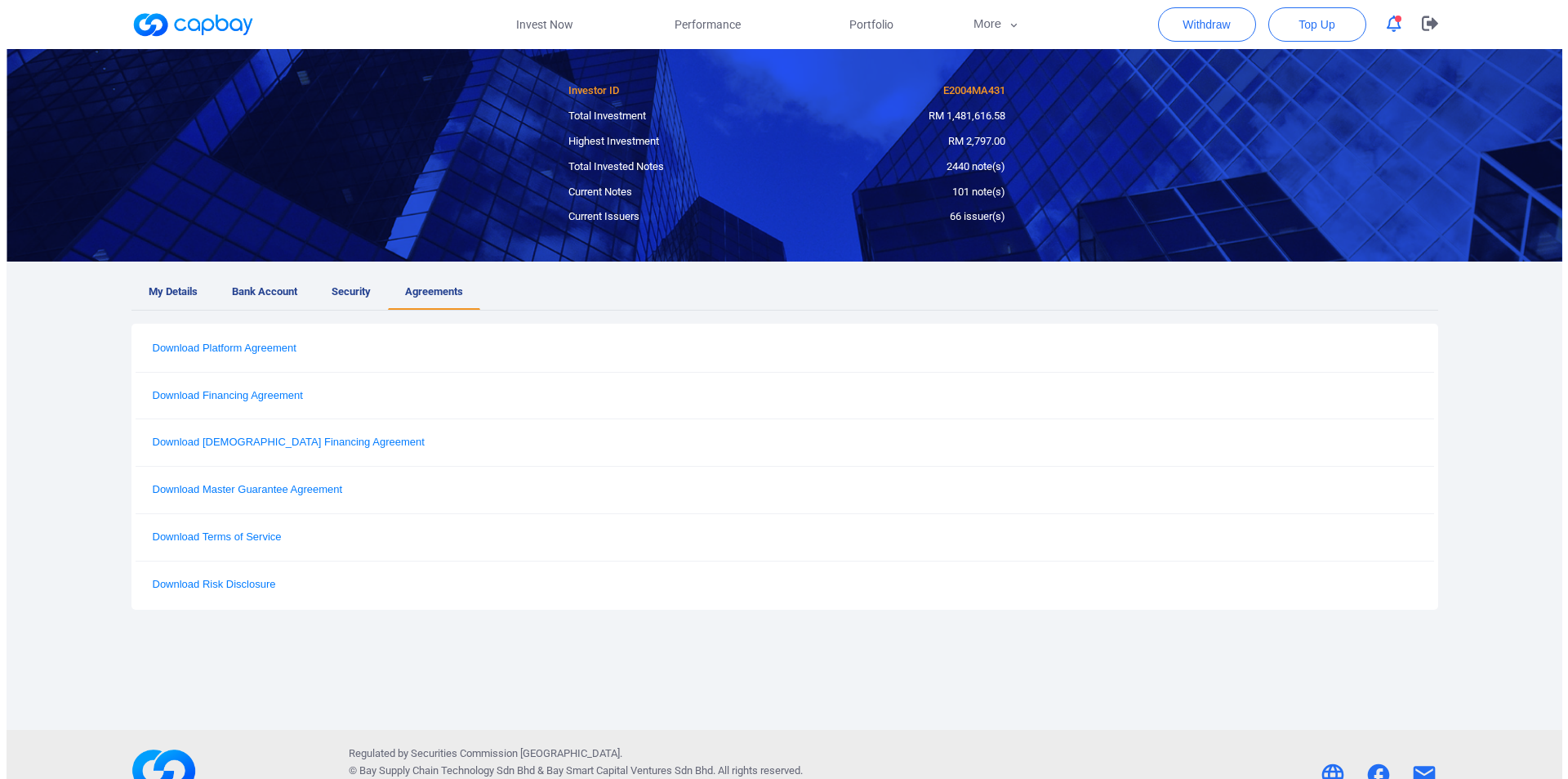
scroll to position [82, 0]
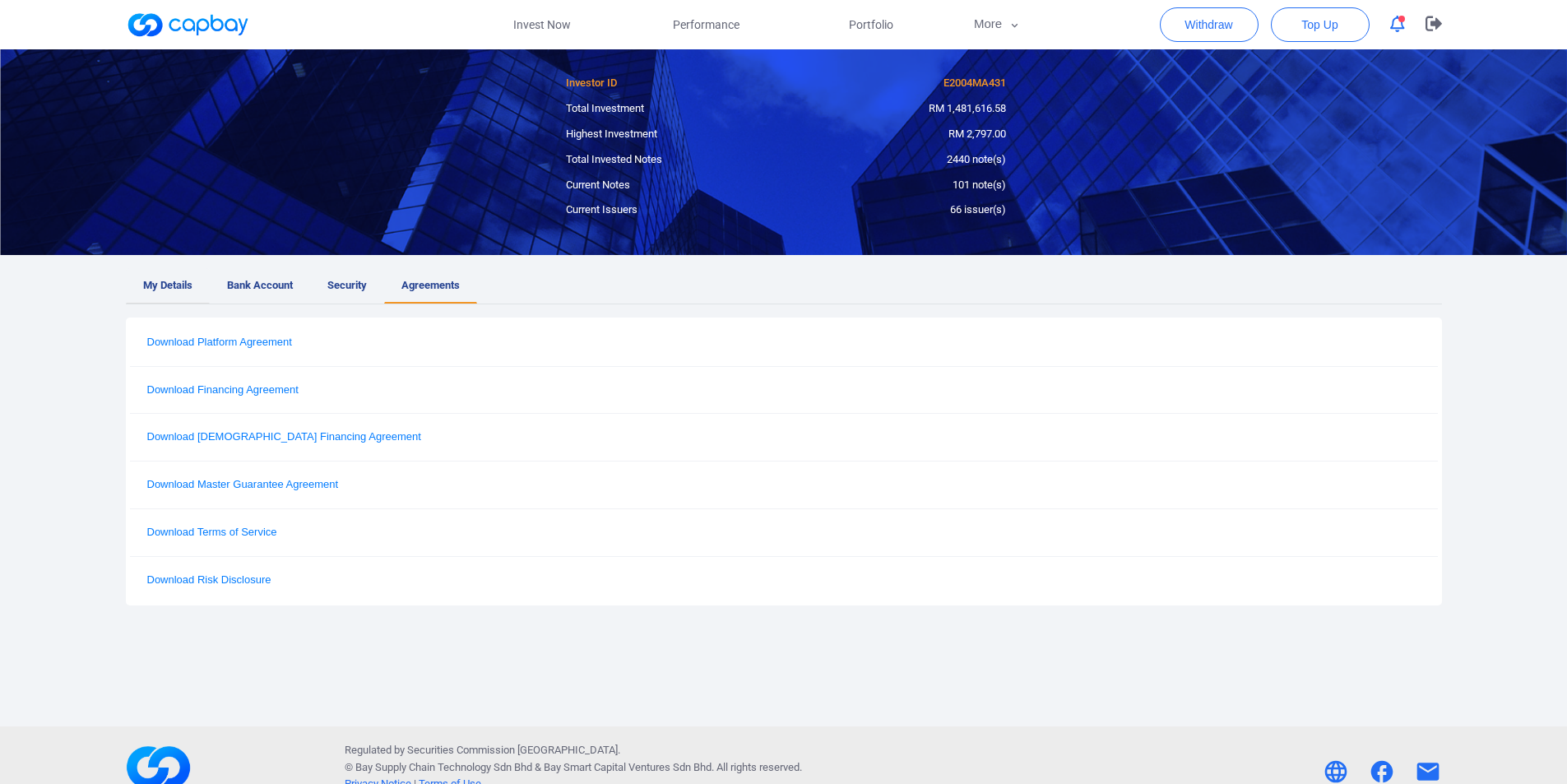
click at [158, 284] on span "My Details" at bounding box center [168, 286] width 49 height 18
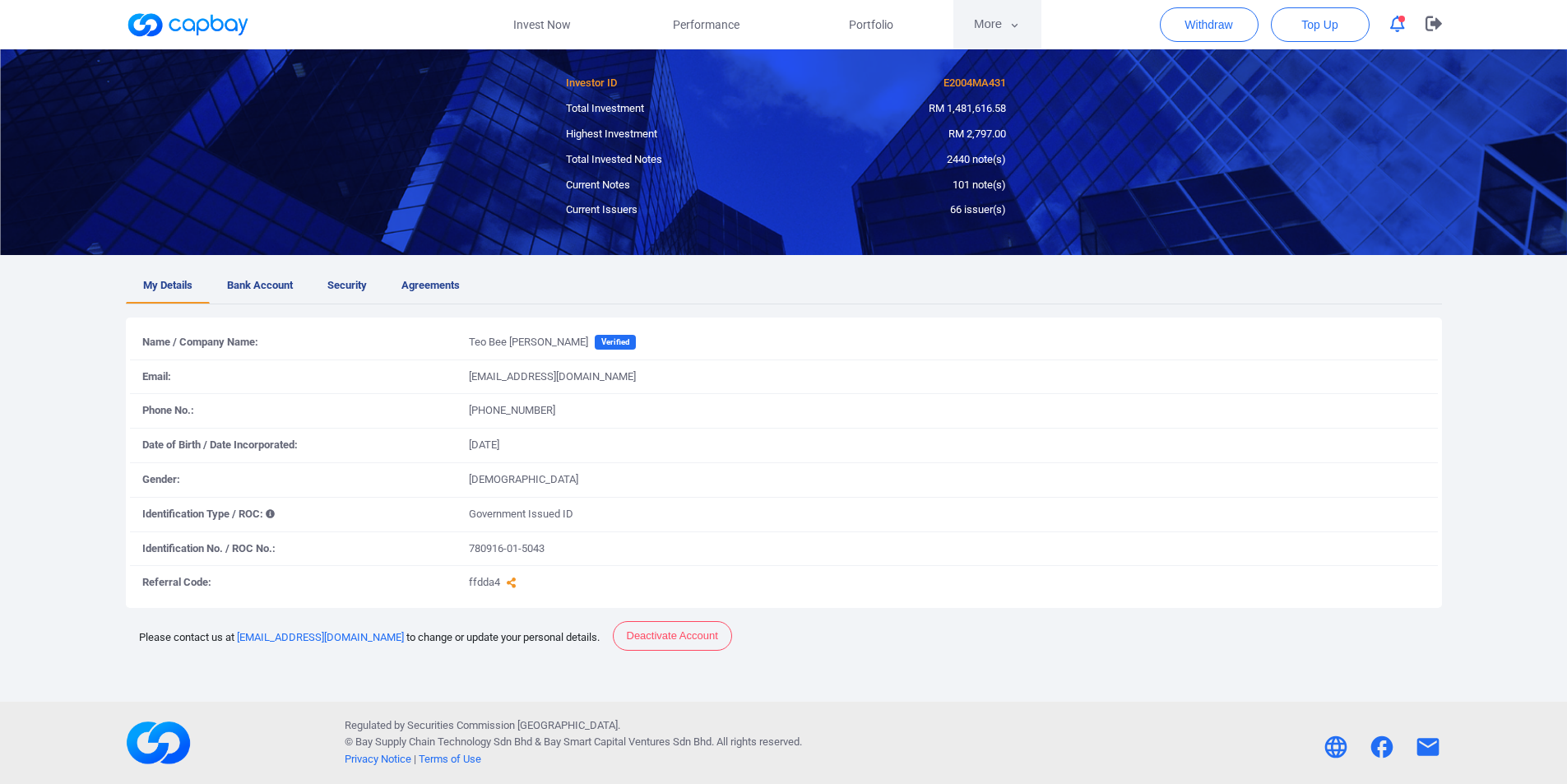
click at [993, 23] on button "More" at bounding box center [997, 24] width 88 height 49
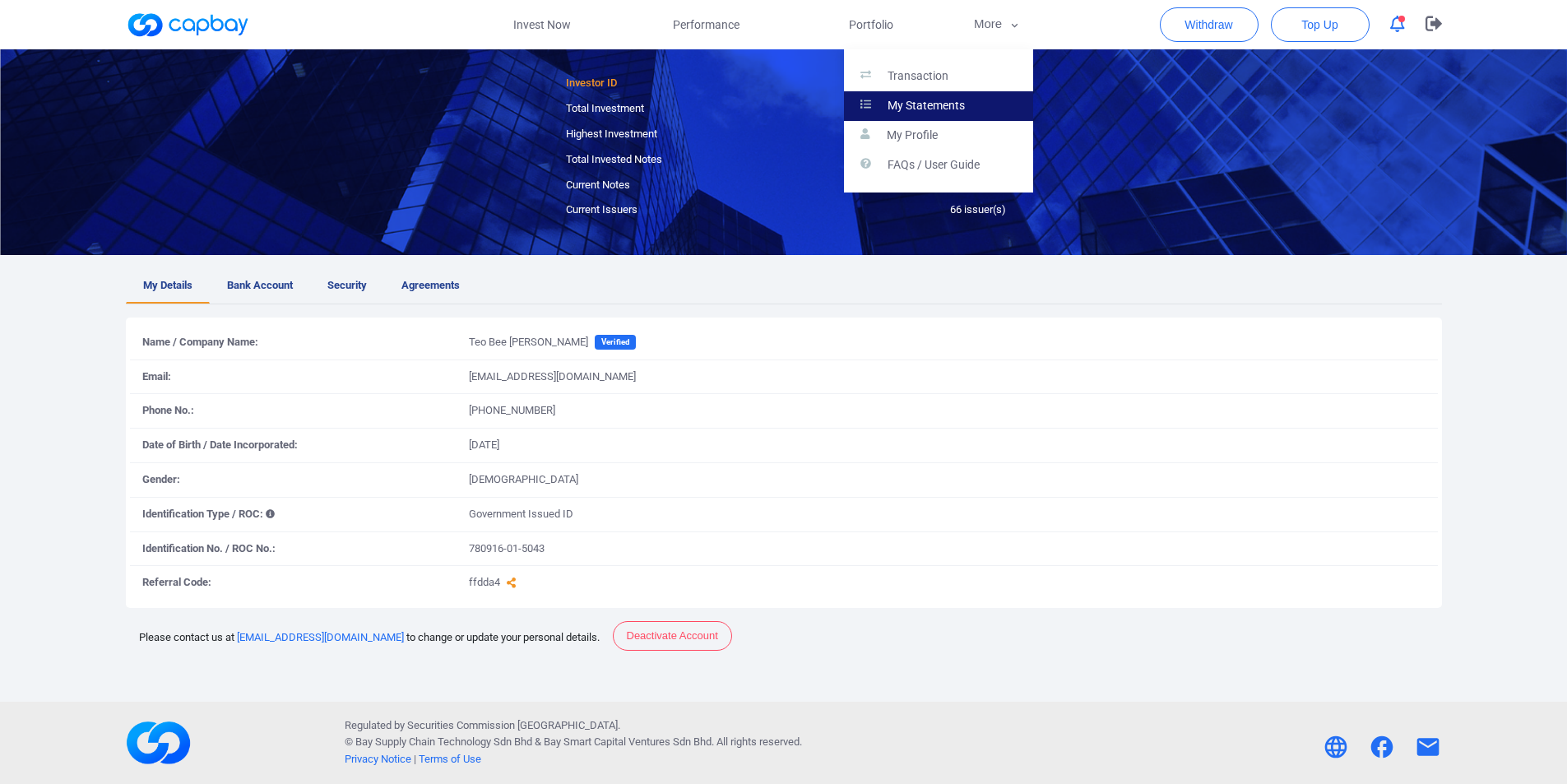
click at [938, 108] on p "My Statements" at bounding box center [926, 106] width 77 height 15
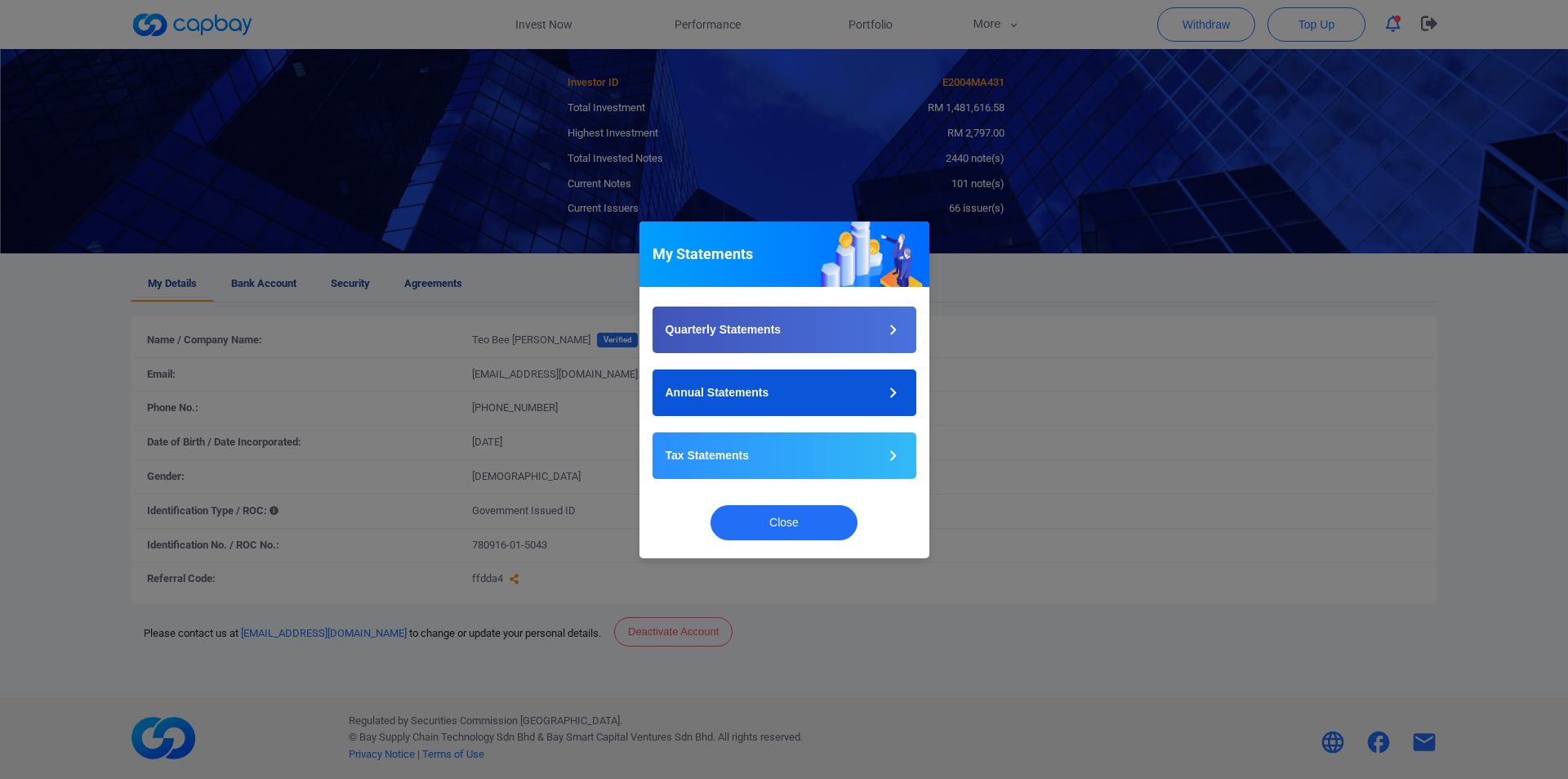
click at [852, 392] on button "Annual Statements" at bounding box center [784, 393] width 264 height 47
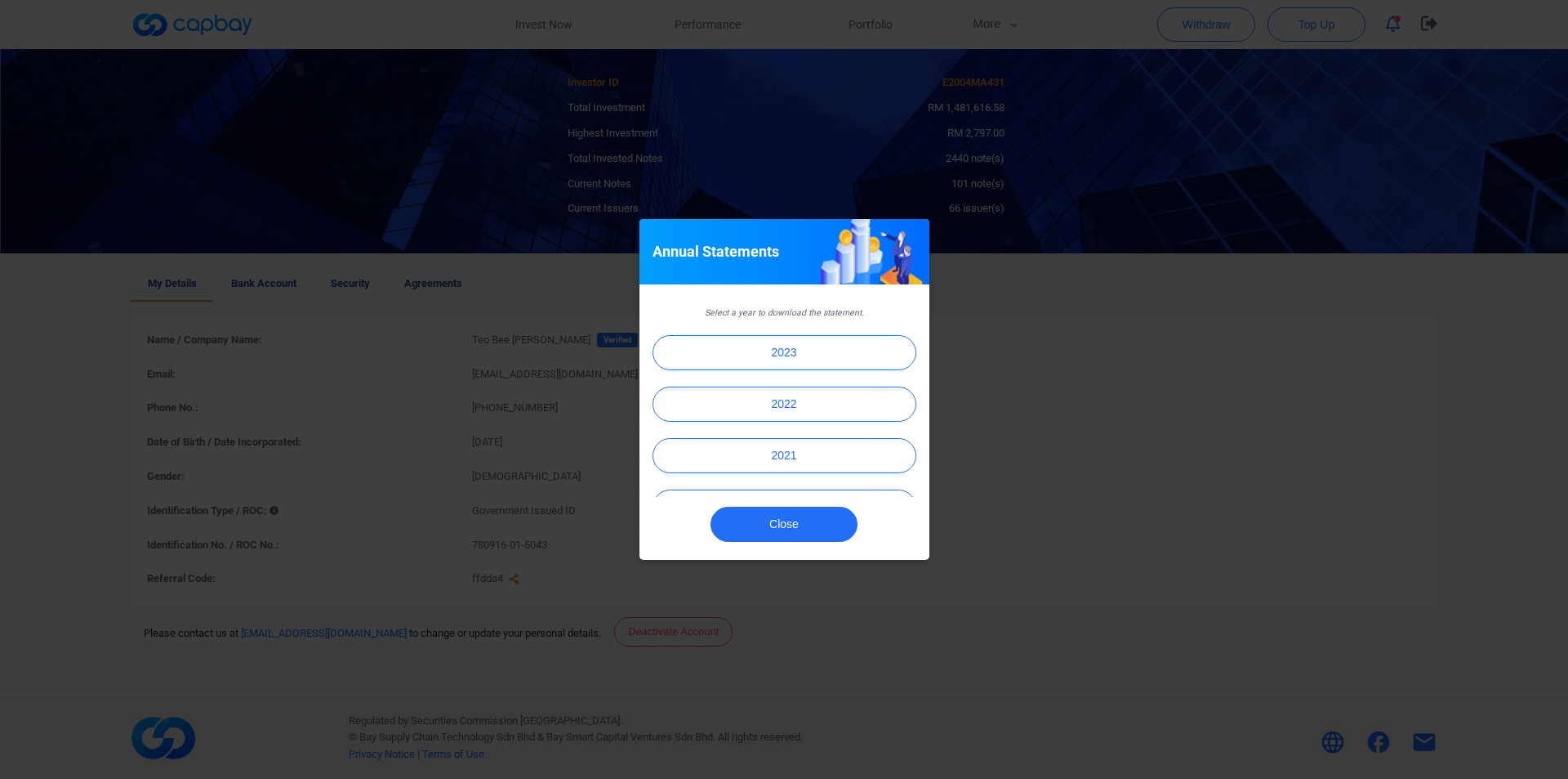
scroll to position [94, 0]
click at [843, 470] on button "2020" at bounding box center [784, 463] width 264 height 35
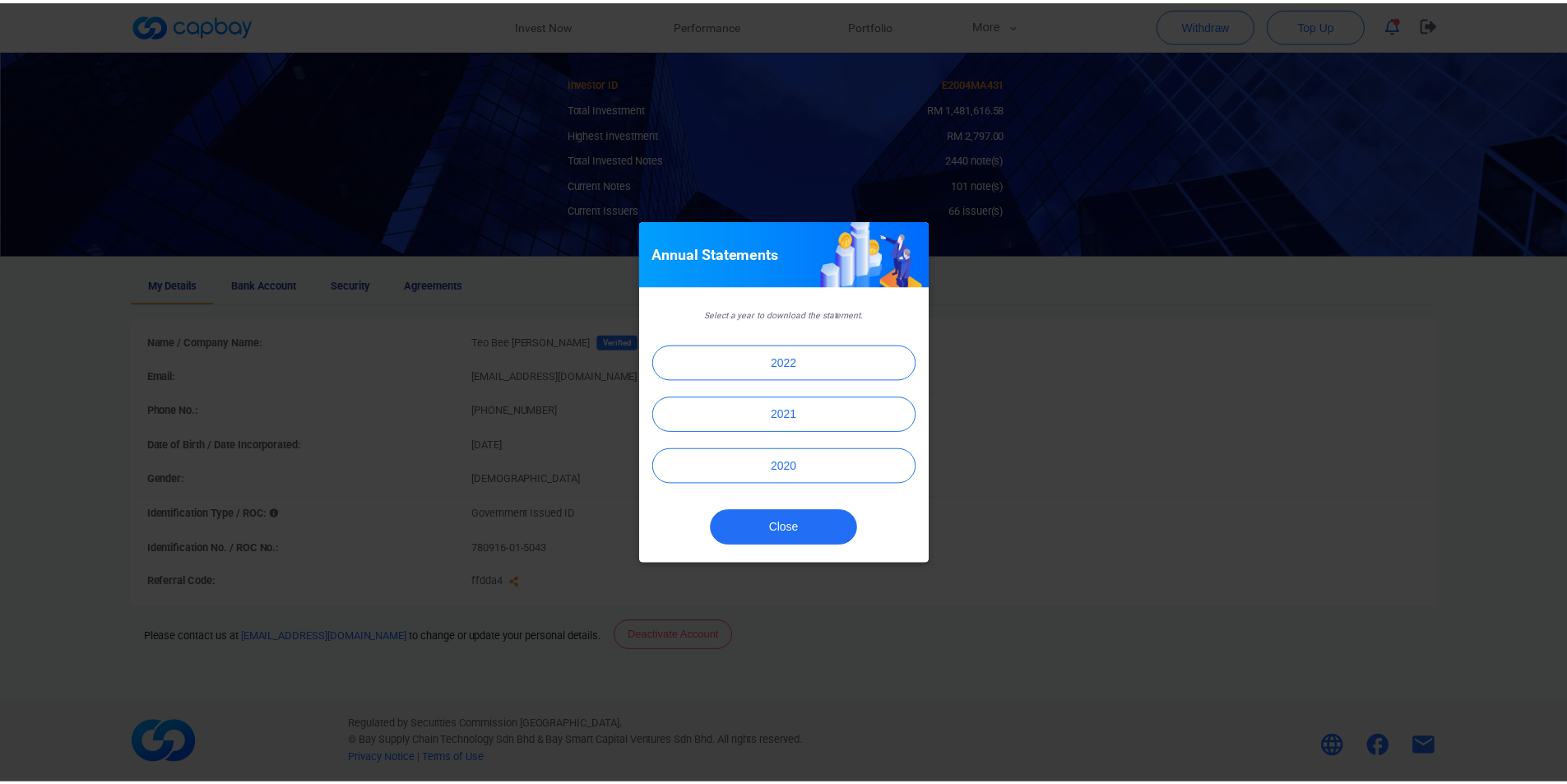
scroll to position [0, 0]
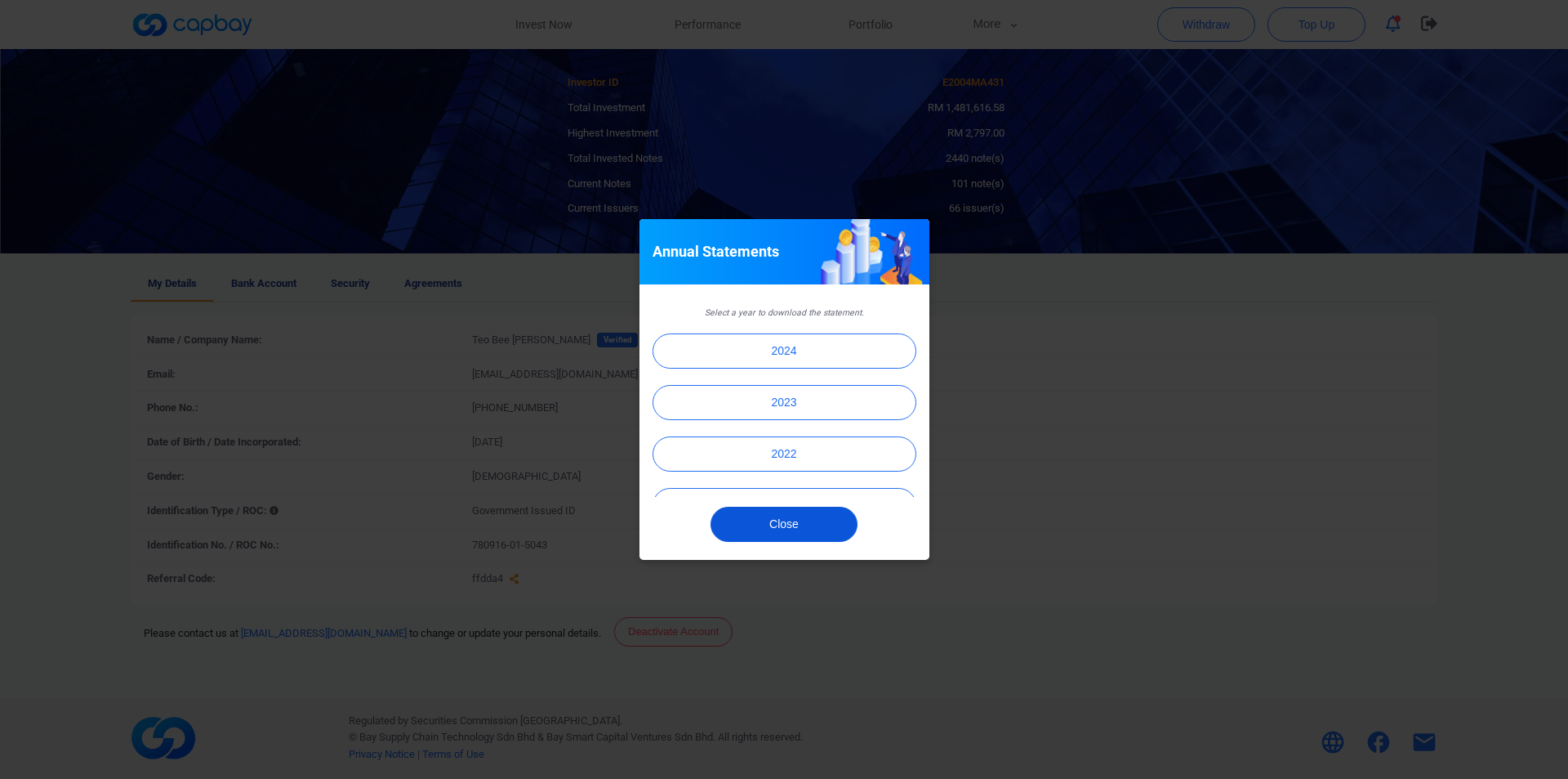
click at [800, 523] on button "Close" at bounding box center [784, 524] width 147 height 35
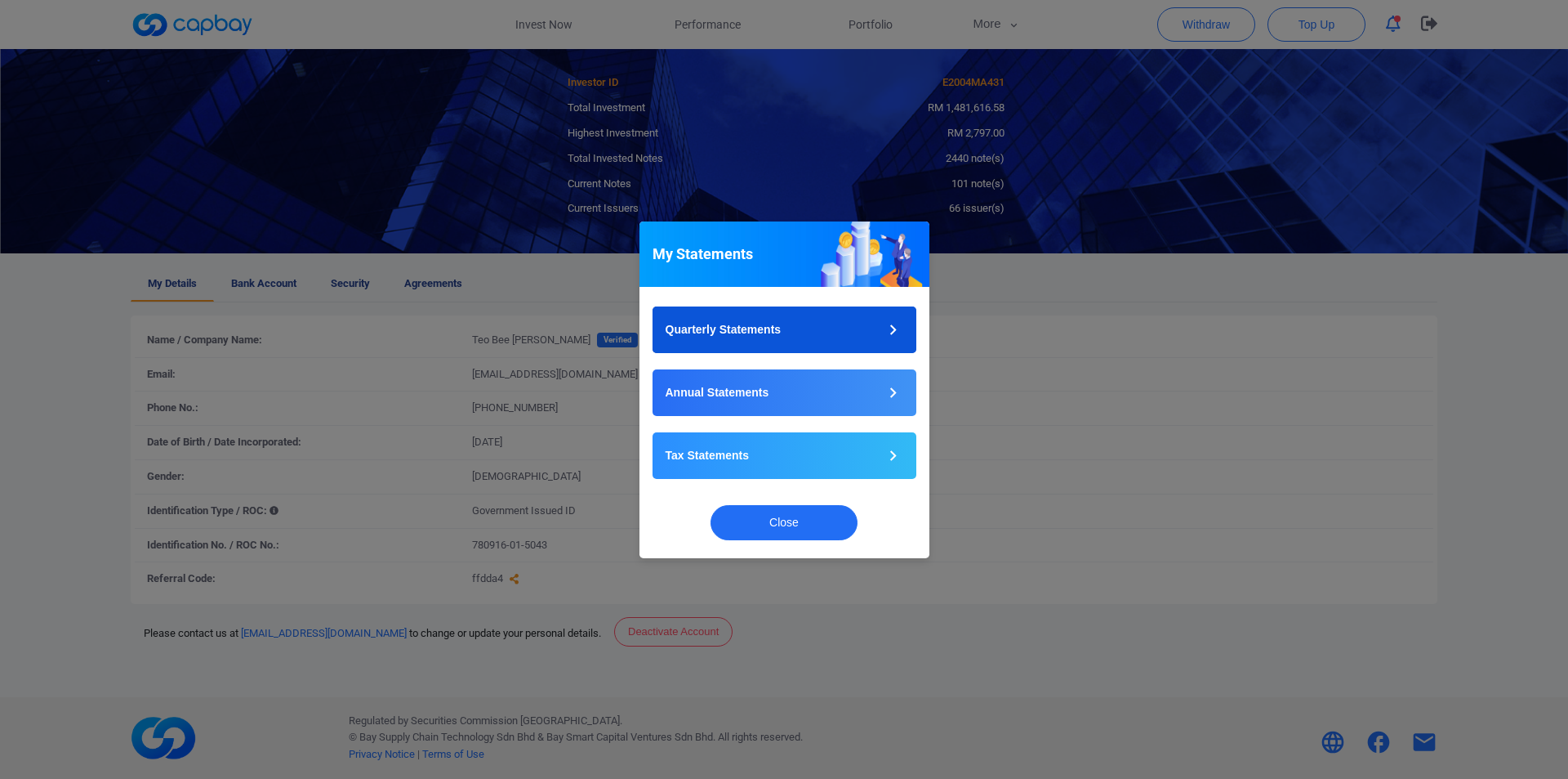
click at [756, 333] on p "Quarterly Statements" at bounding box center [723, 330] width 116 height 17
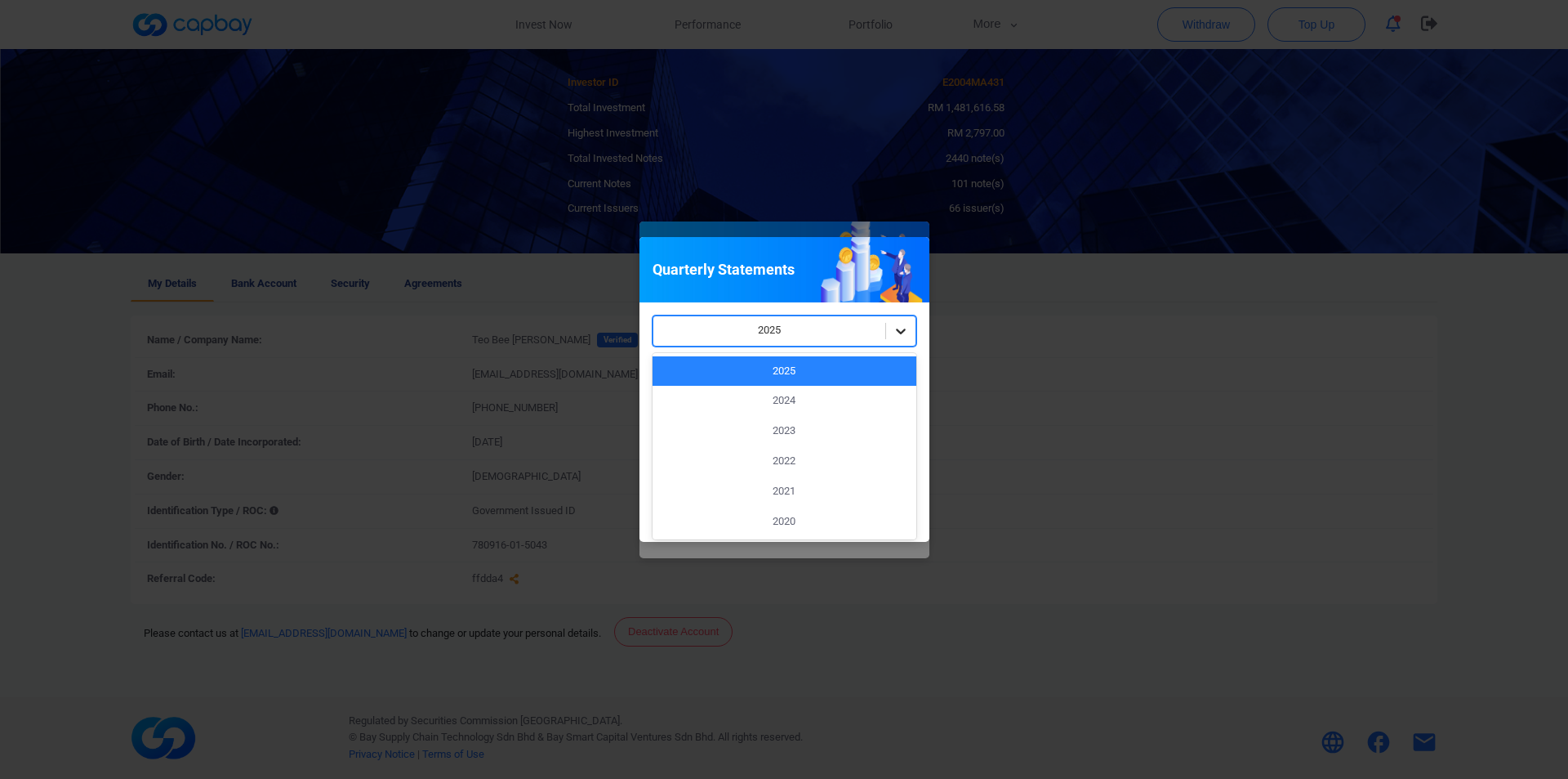
click at [901, 323] on icon at bounding box center [901, 331] width 17 height 17
click at [800, 370] on div "2025" at bounding box center [784, 371] width 264 height 30
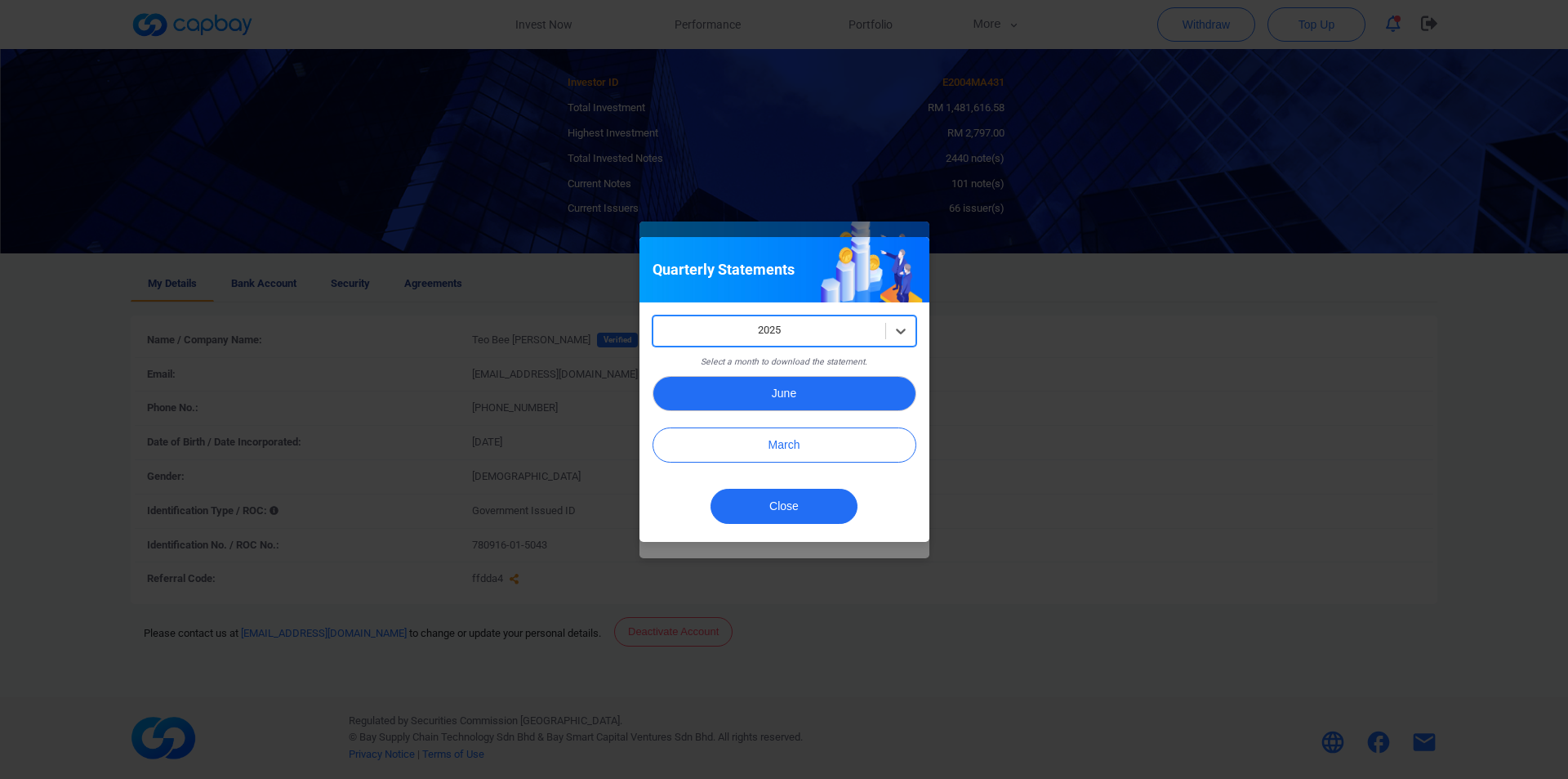
click at [789, 391] on button "June" at bounding box center [784, 394] width 264 height 35
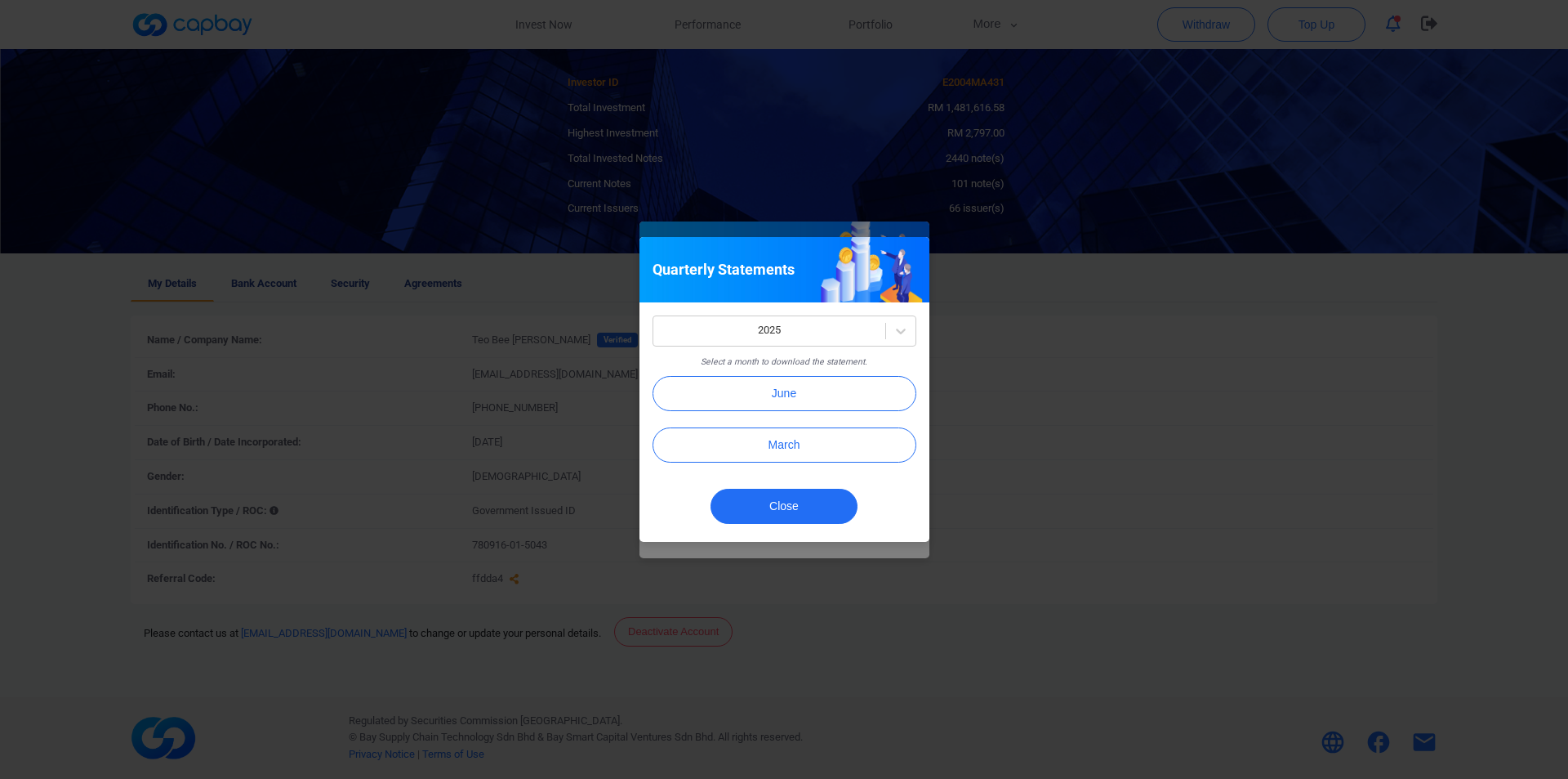
click at [1061, 589] on div "Quarterly Statements 2025 Select a month to download the statement. June March …" at bounding box center [784, 390] width 1568 height 779
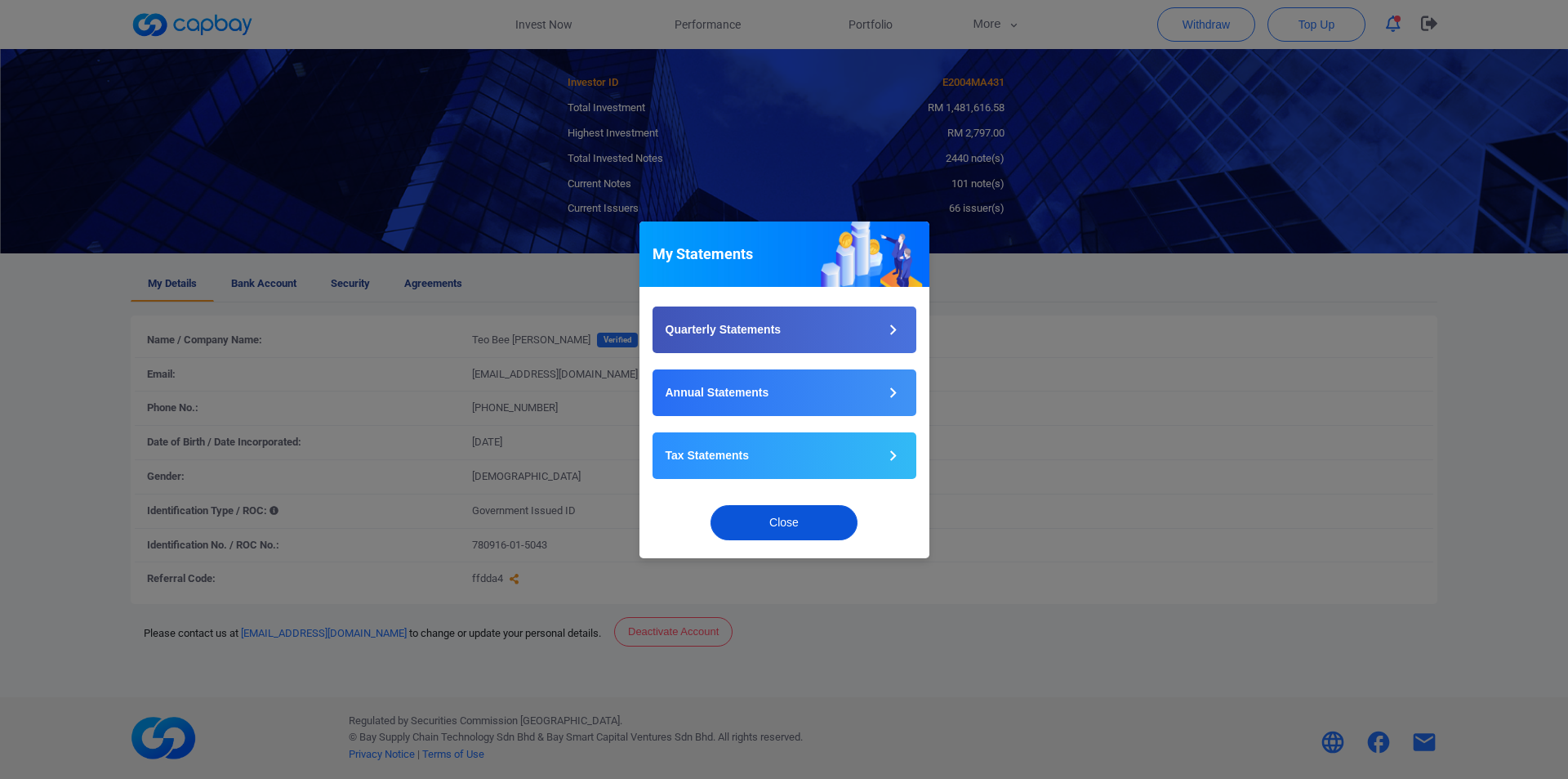
click at [817, 517] on button "Close" at bounding box center [784, 523] width 147 height 35
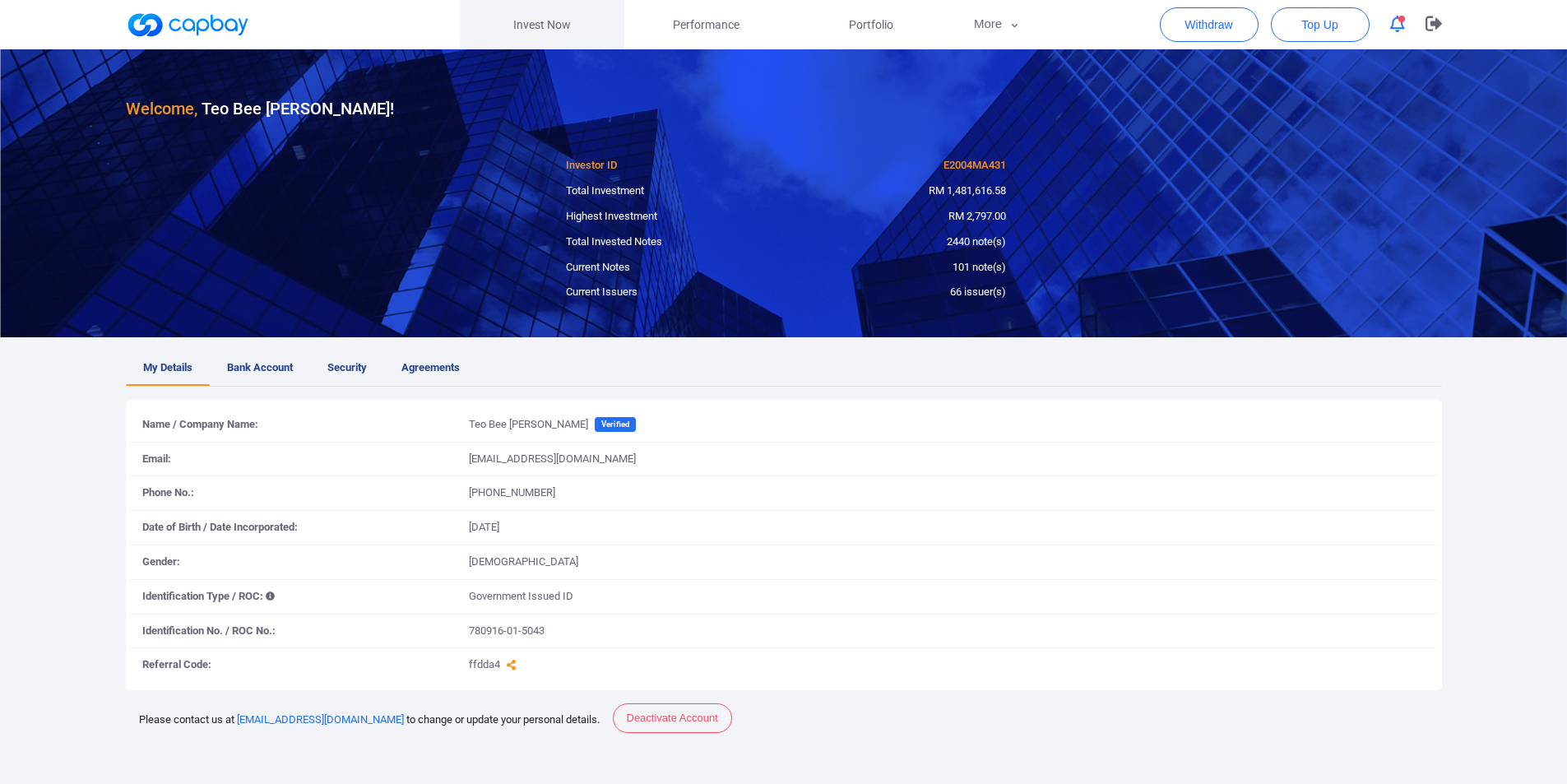
click at [540, 19] on link "Invest Now" at bounding box center [542, 24] width 164 height 49
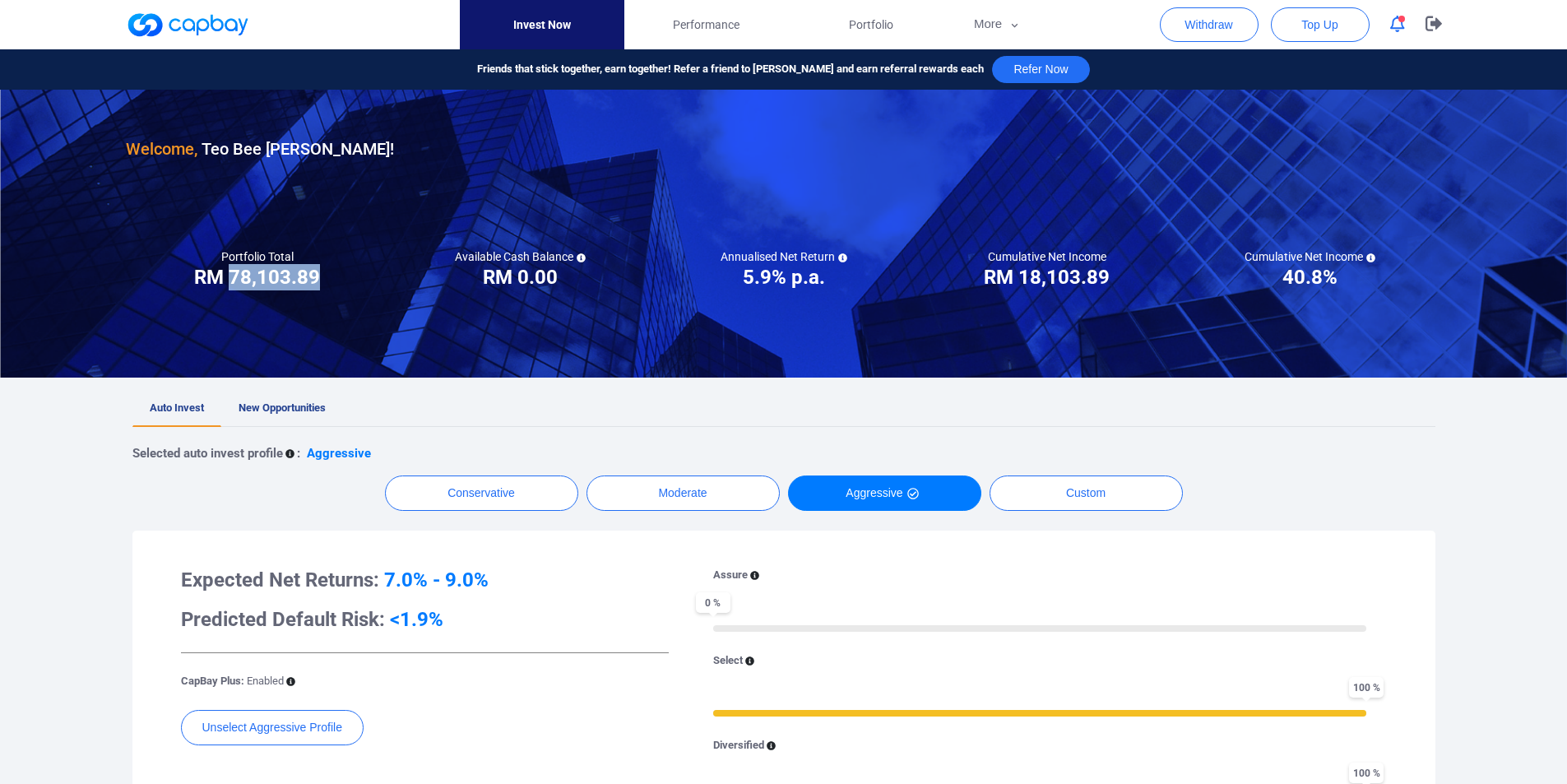
drag, startPoint x: 230, startPoint y: 276, endPoint x: 349, endPoint y: 288, distance: 119.6
click at [349, 288] on div "Portfolio Total Portfolio Total RM ***** RM 78,103.89" at bounding box center [257, 269] width 263 height 41
click at [67, 462] on div "Welcome, Teo Bee Chiou ! Portfolio Total Portfolio Total RM ***** RM 78,103.89 …" at bounding box center [784, 680] width 1567 height 1181
click at [998, 20] on button "More" at bounding box center [997, 24] width 88 height 49
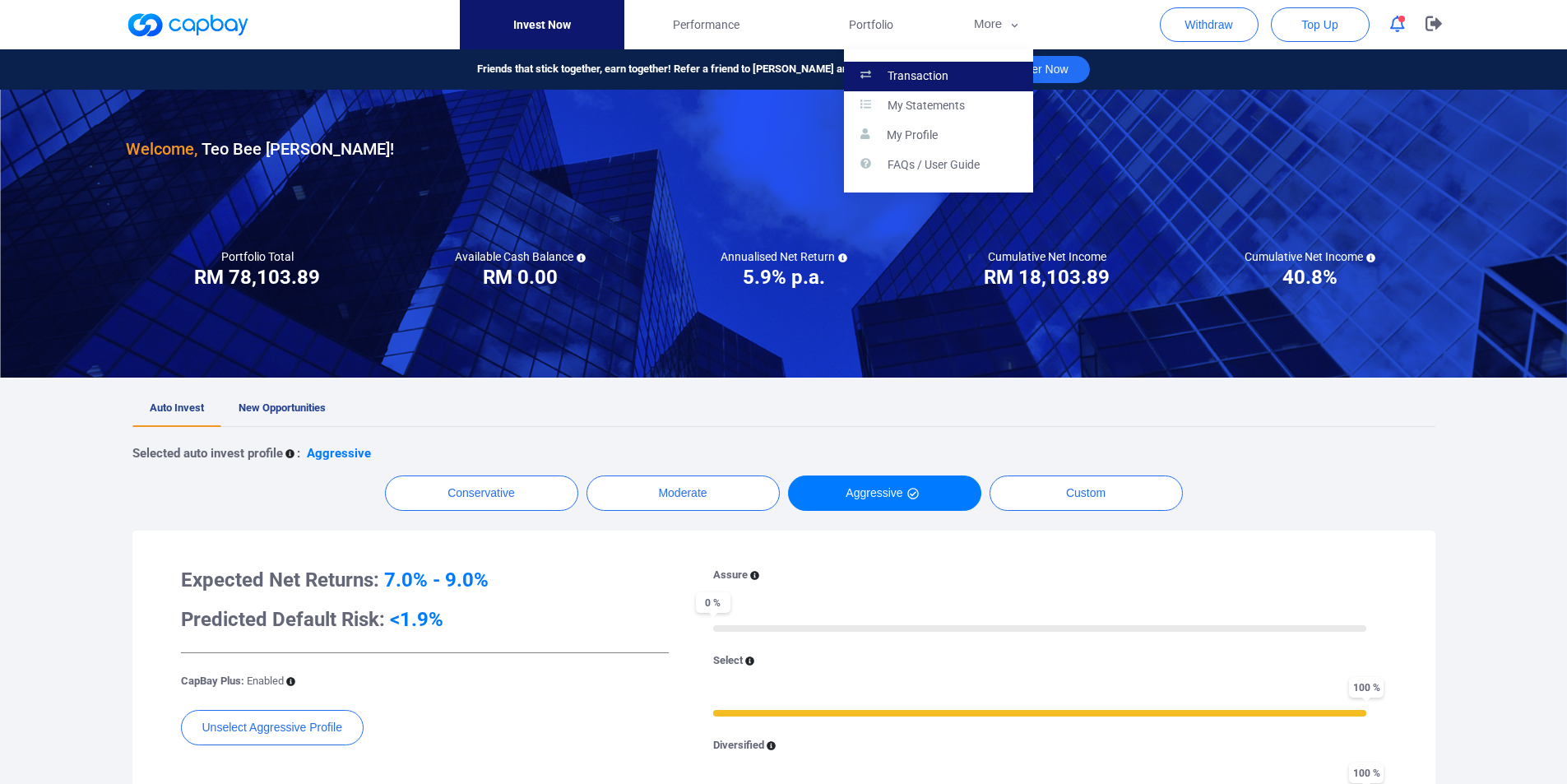
click at [940, 73] on p "Transaction" at bounding box center [918, 76] width 61 height 15
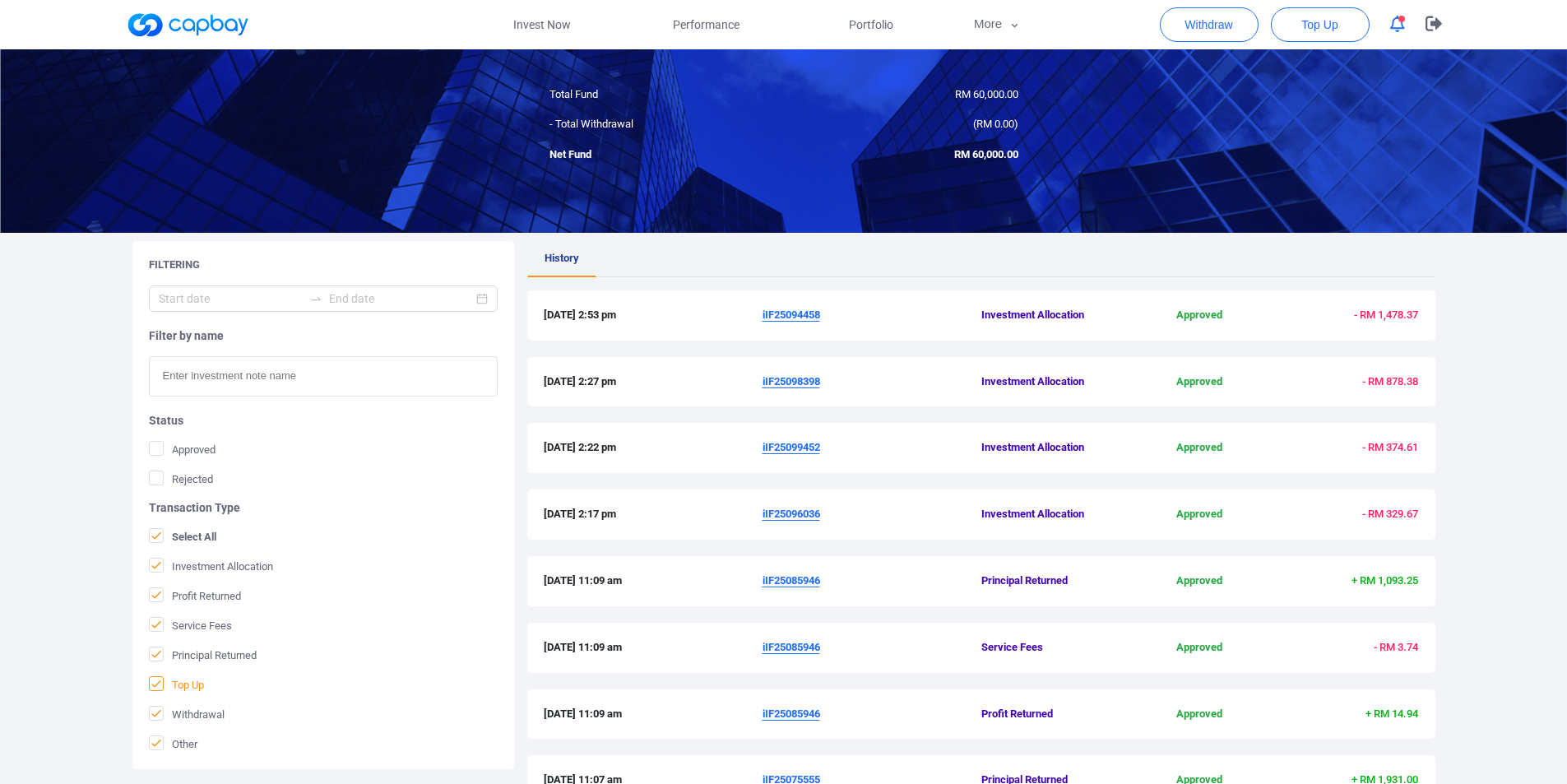
scroll to position [247, 0]
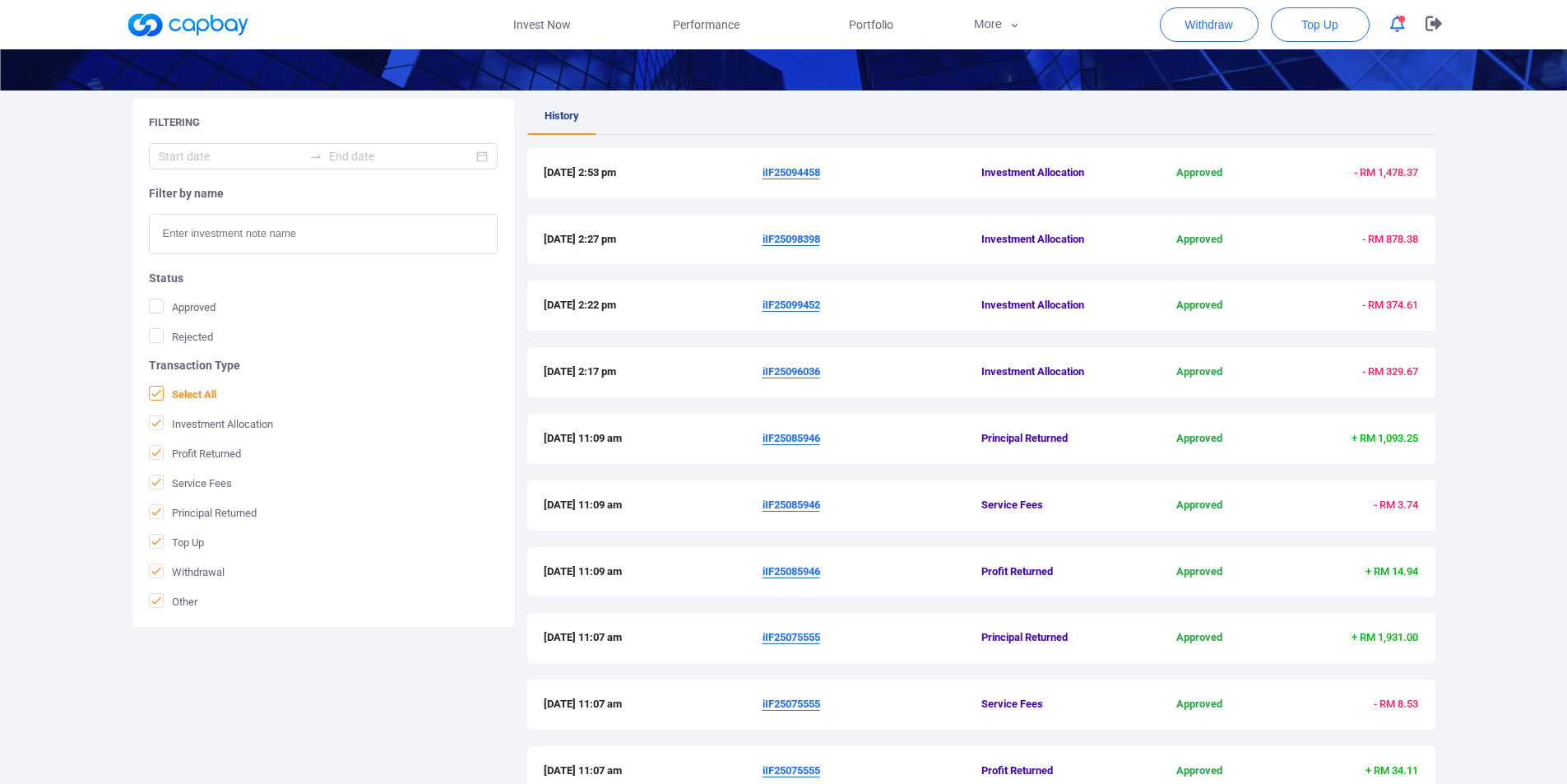
click at [153, 392] on icon at bounding box center [157, 393] width 13 height 13
click at [0, 0] on input "Select All" at bounding box center [0, 0] width 0 height 0
click at [155, 540] on icon at bounding box center [157, 541] width 13 height 13
click at [0, 0] on input "Top Up" at bounding box center [0, 0] width 0 height 0
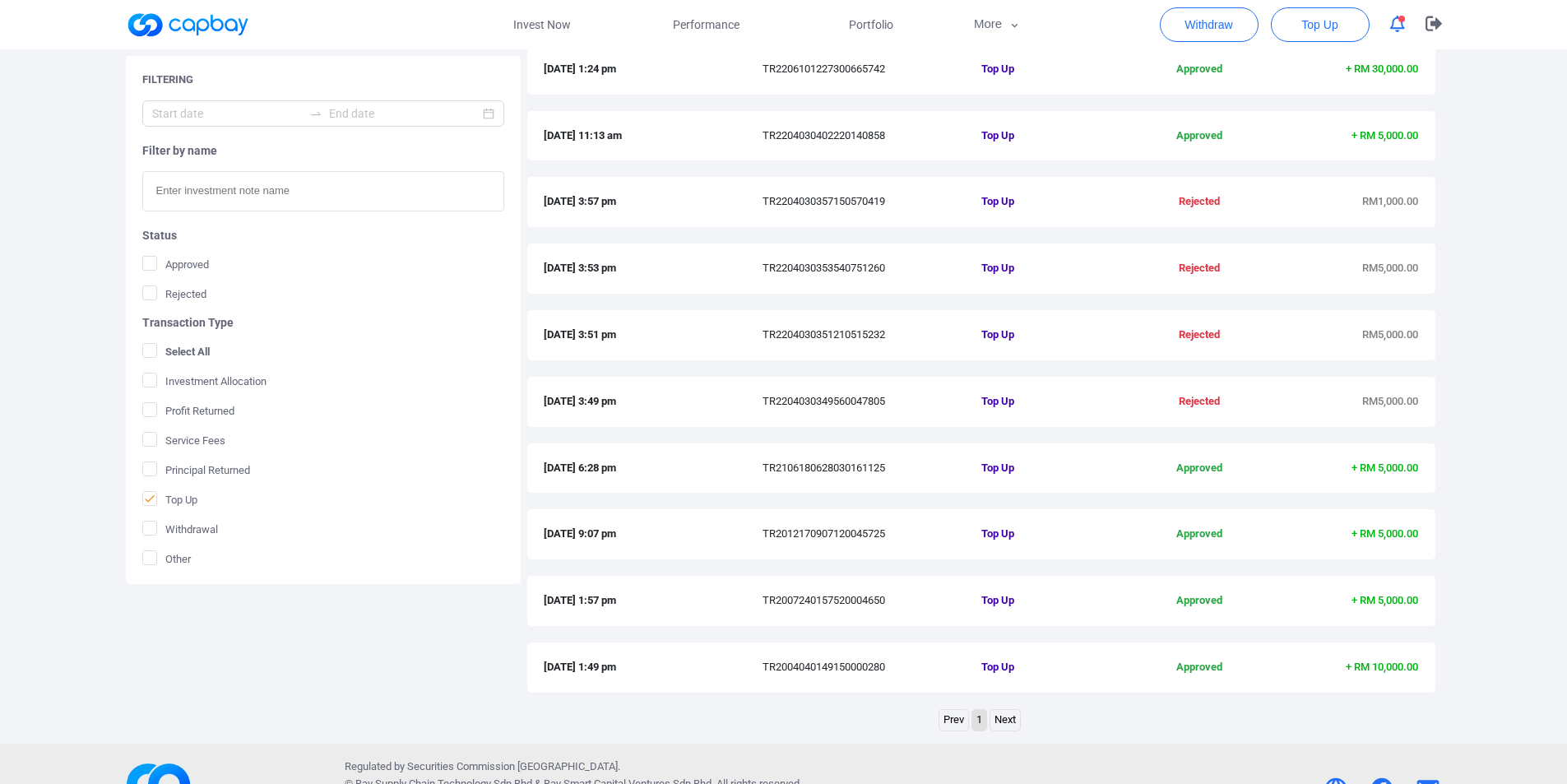
scroll to position [392, 0]
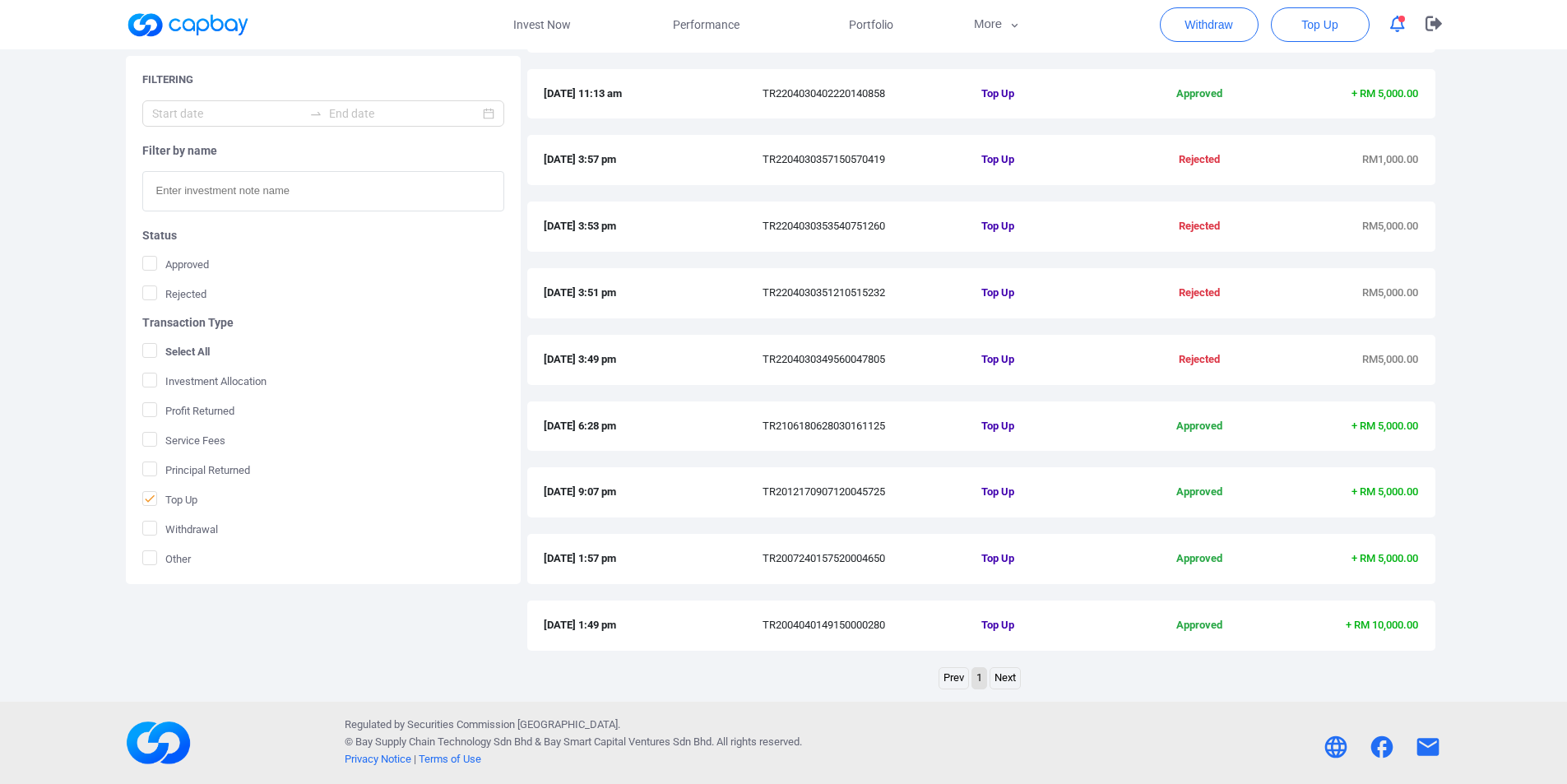
click at [1004, 676] on link "Next" at bounding box center [1005, 678] width 29 height 21
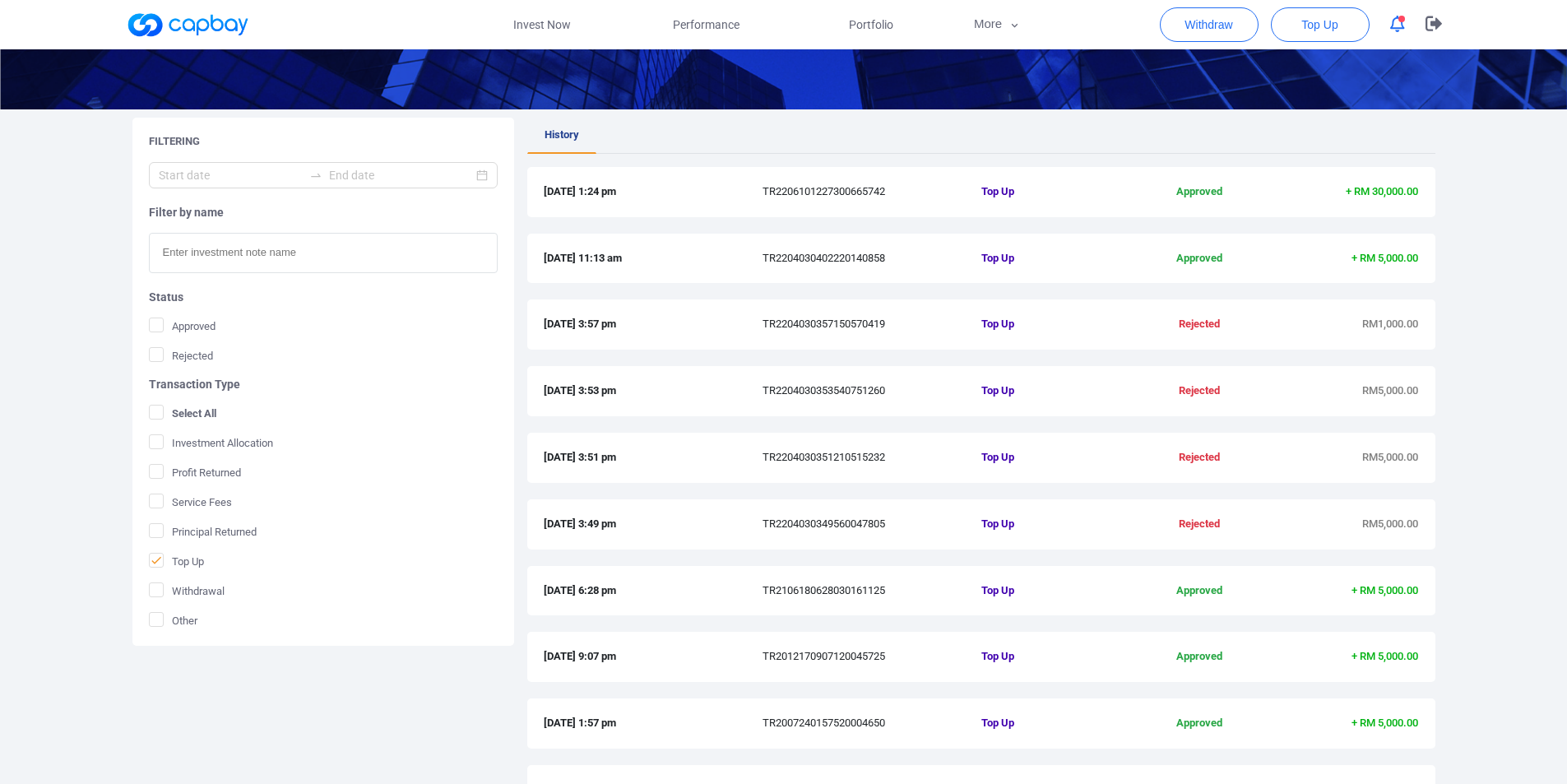
scroll to position [0, 0]
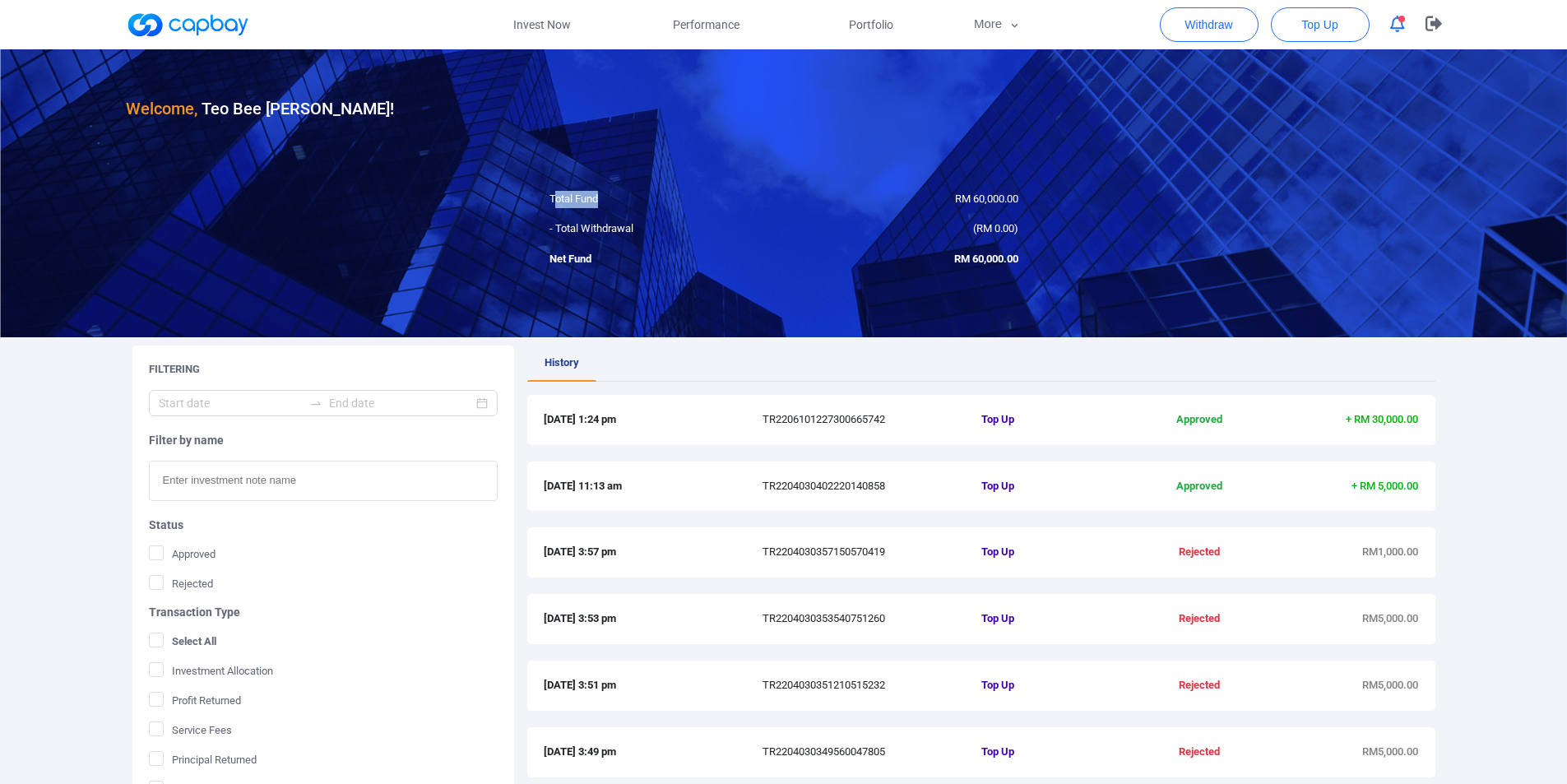
drag, startPoint x: 554, startPoint y: 193, endPoint x: 1025, endPoint y: 198, distance: 471.0
click at [1025, 198] on div "Total Fund RM 60,000.00" at bounding box center [784, 199] width 494 height 18
click at [544, 21] on link "Invest Now" at bounding box center [542, 24] width 164 height 49
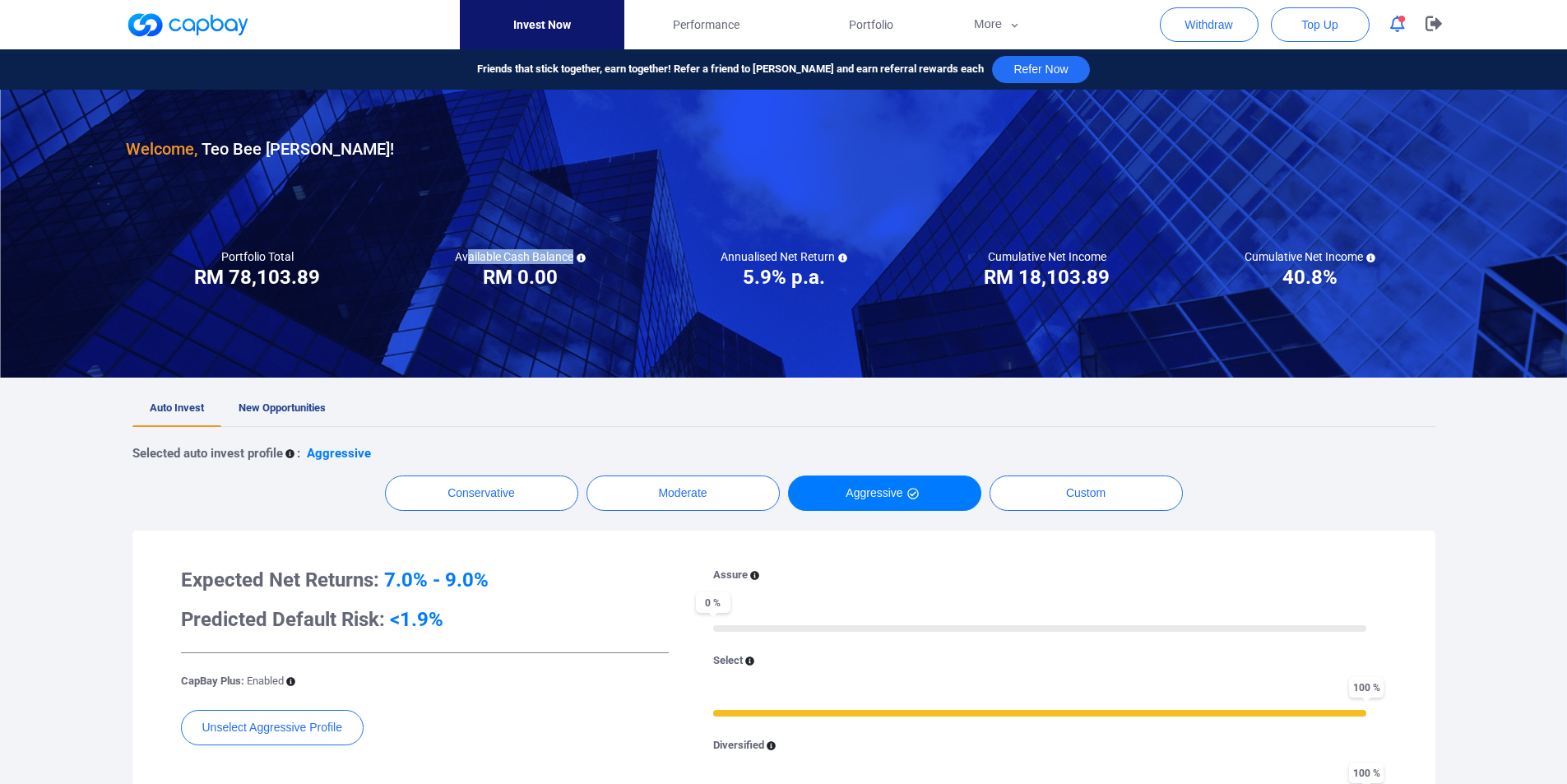
drag, startPoint x: 469, startPoint y: 250, endPoint x: 587, endPoint y: 250, distance: 118.0
click at [587, 250] on div "Available Cash Balance RM ***** RM 0.00" at bounding box center [520, 269] width 263 height 41
click at [591, 306] on div at bounding box center [784, 234] width 1567 height 288
